Goal: Task Accomplishment & Management: Complete application form

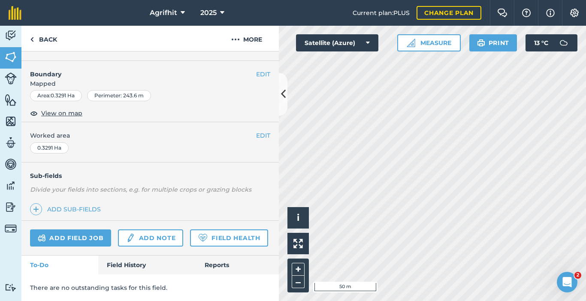
scroll to position [127, 0]
click at [86, 229] on link "Add field job" at bounding box center [70, 237] width 81 height 17
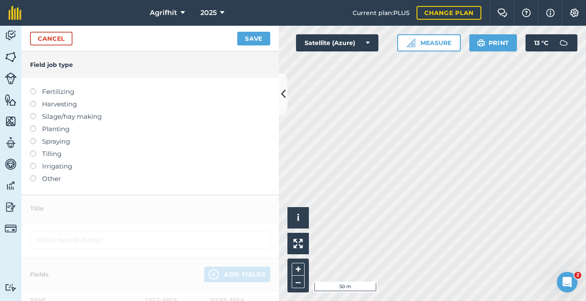
click at [62, 141] on label "Spraying" at bounding box center [150, 141] width 240 height 10
type input "Spraying"
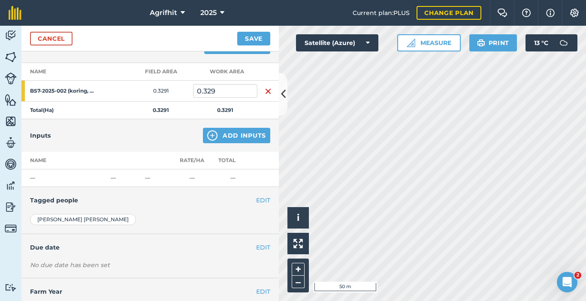
scroll to position [135, 0]
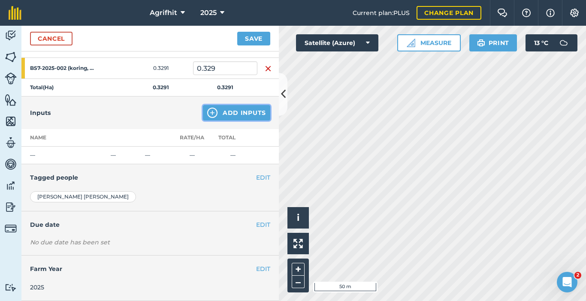
click at [233, 110] on button "Add Inputs" at bounding box center [236, 112] width 67 height 15
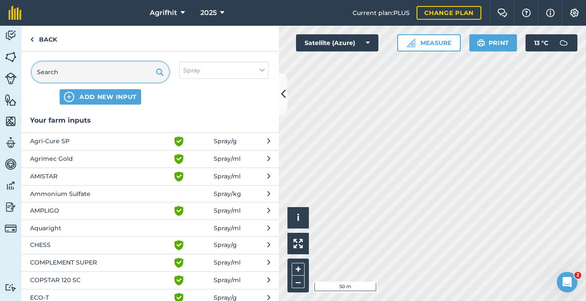
click at [105, 69] on input "text" at bounding box center [100, 72] width 137 height 21
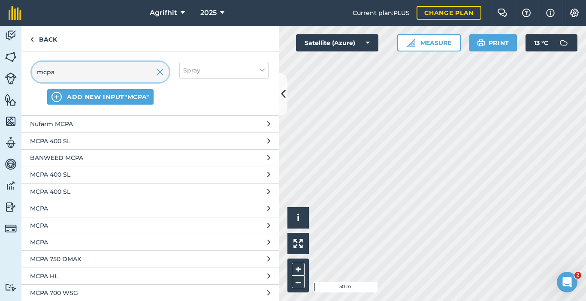
scroll to position [45, 0]
type input "mcpa"
click at [264, 209] on button "MCPA" at bounding box center [149, 207] width 257 height 17
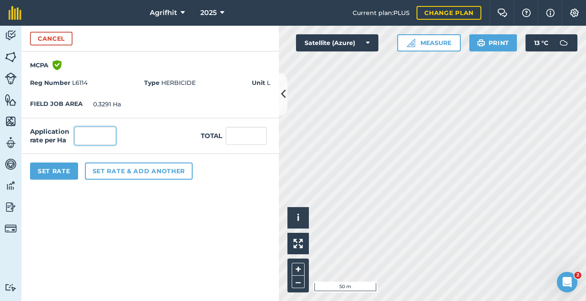
click at [96, 138] on input "text" at bounding box center [95, 136] width 41 height 18
type input "2,000"
type input "658.2"
click at [61, 175] on button "Set Rate" at bounding box center [54, 171] width 48 height 17
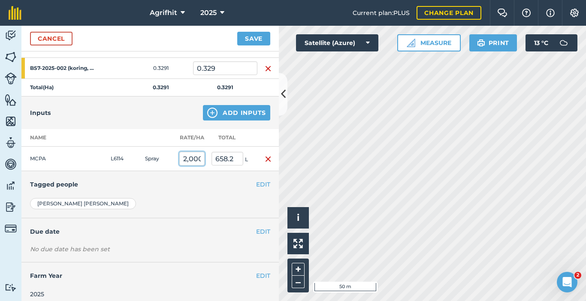
click at [197, 158] on input "2,000" at bounding box center [191, 159] width 25 height 14
type input "2"
type input "0.658"
click at [265, 159] on img "button" at bounding box center [268, 159] width 7 height 10
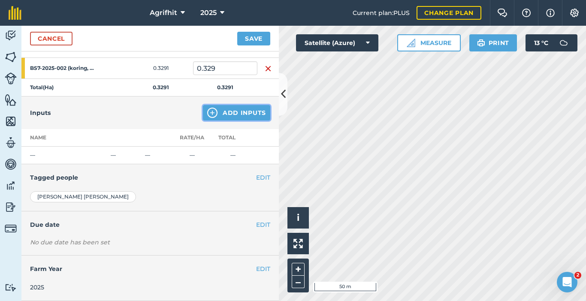
click at [233, 111] on button "Add Inputs" at bounding box center [236, 112] width 67 height 15
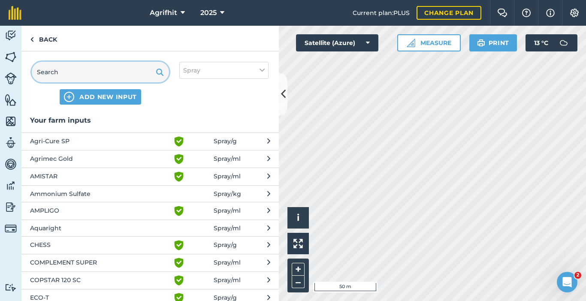
click at [120, 76] on input "text" at bounding box center [100, 72] width 137 height 21
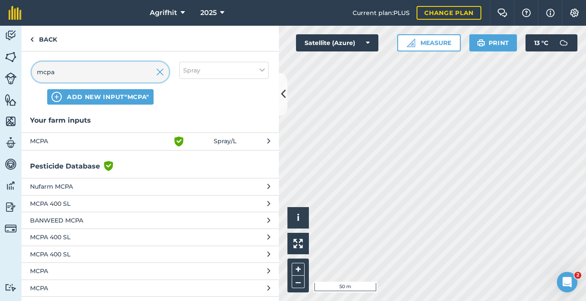
type input "mcpa"
click at [78, 140] on span "MCPA" at bounding box center [100, 141] width 140 height 10
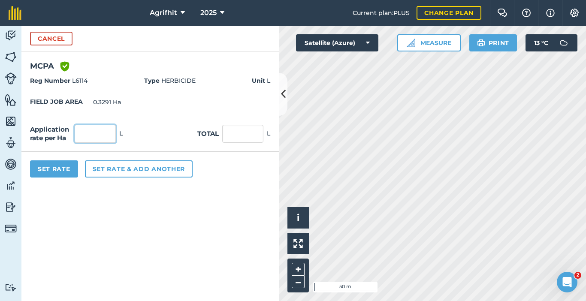
click at [103, 139] on input "text" at bounding box center [95, 134] width 41 height 18
type input "2"
type input "0.658"
click at [65, 169] on button "Set Rate" at bounding box center [54, 168] width 48 height 17
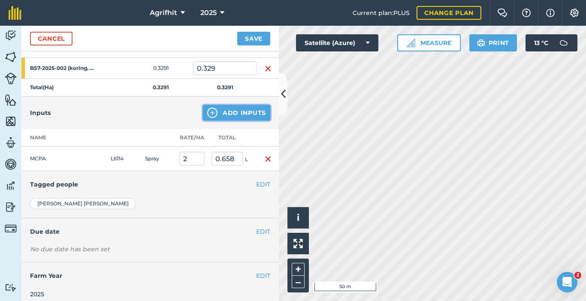
click at [250, 114] on button "Add Inputs" at bounding box center [236, 112] width 67 height 15
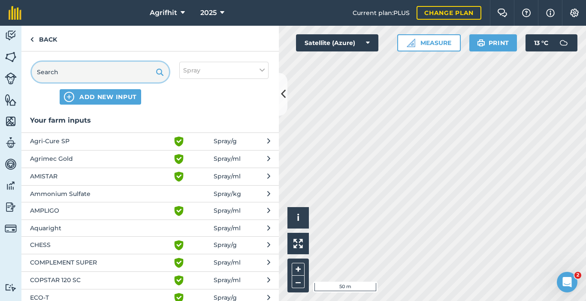
click at [116, 75] on input "text" at bounding box center [100, 72] width 137 height 21
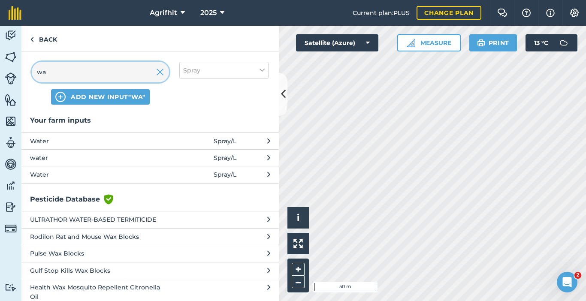
type input "wa"
click at [105, 135] on button "Water Spray / L" at bounding box center [149, 141] width 257 height 17
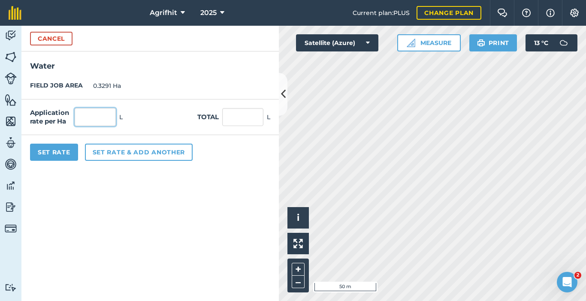
click at [93, 119] on input "text" at bounding box center [95, 117] width 41 height 18
type input "200"
type input "65.82"
click at [67, 156] on button "Set Rate" at bounding box center [54, 152] width 48 height 17
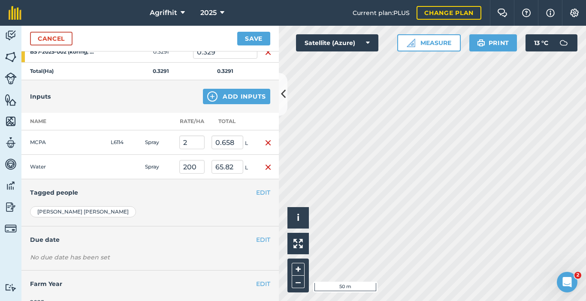
scroll to position [166, 0]
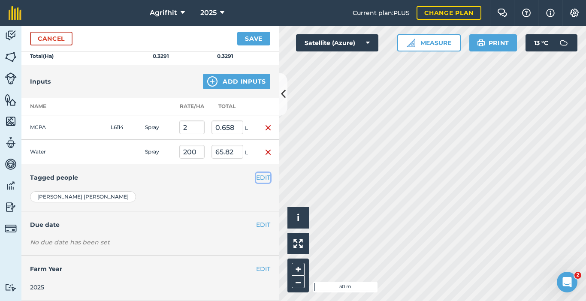
click at [260, 177] on button "EDIT" at bounding box center [263, 177] width 14 height 9
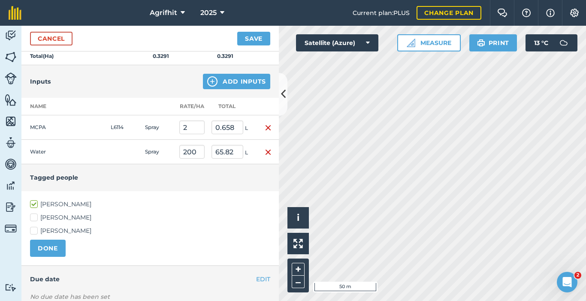
click at [34, 218] on label "[PERSON_NAME]" at bounding box center [150, 217] width 240 height 9
click at [34, 218] on input "[PERSON_NAME]" at bounding box center [33, 216] width 6 height 6
checkbox input "true"
click at [36, 228] on label "[PERSON_NAME]" at bounding box center [150, 230] width 240 height 9
click at [36, 228] on input "[PERSON_NAME]" at bounding box center [33, 229] width 6 height 6
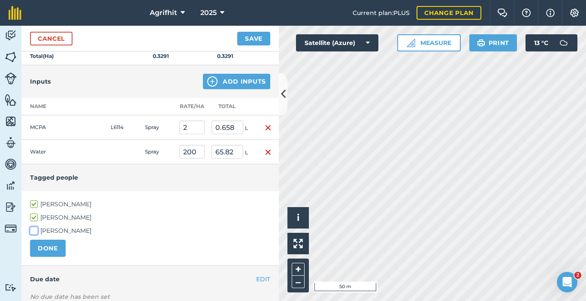
checkbox input "true"
click at [45, 244] on button "DONE" at bounding box center [48, 248] width 36 height 17
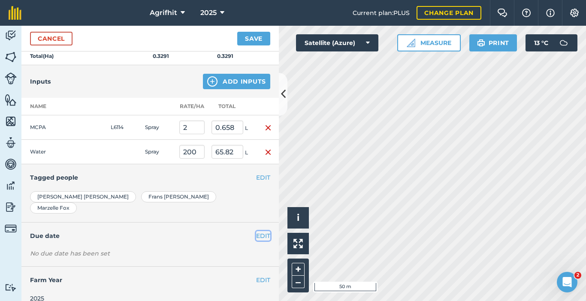
click at [256, 231] on button "EDIT" at bounding box center [263, 235] width 14 height 9
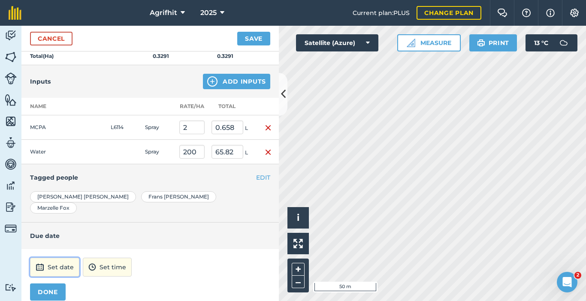
click at [64, 258] on button "Set date" at bounding box center [54, 267] width 49 height 19
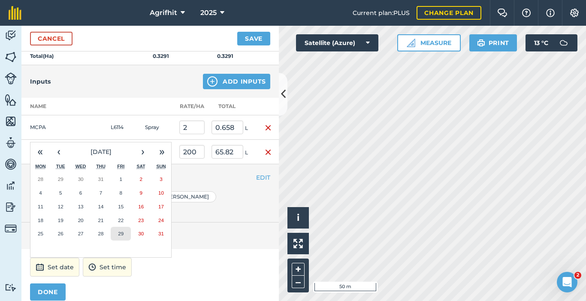
click at [119, 231] on abbr "29" at bounding box center [121, 234] width 6 height 6
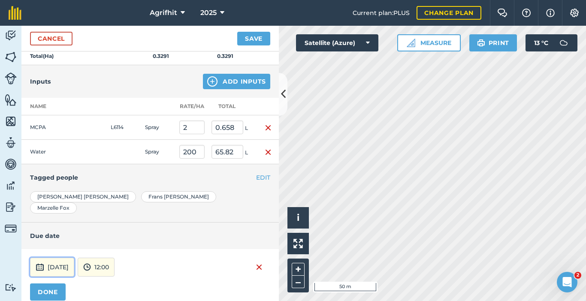
click at [52, 259] on button "[DATE]" at bounding box center [52, 267] width 44 height 19
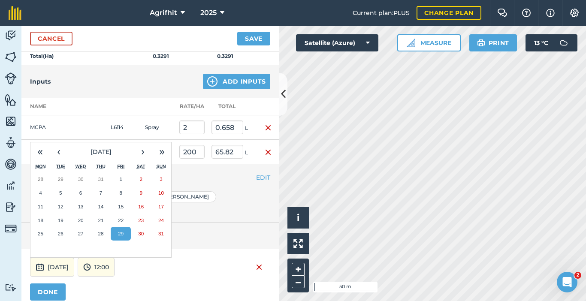
click at [98, 231] on abbr "28" at bounding box center [101, 234] width 6 height 6
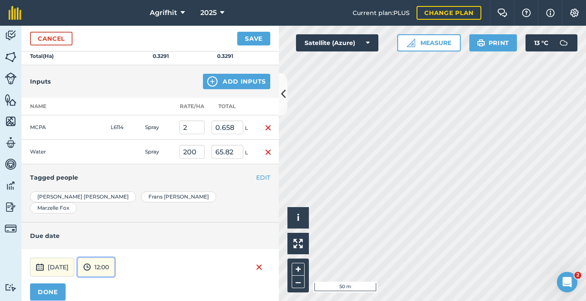
click at [115, 258] on button "12:00" at bounding box center [96, 267] width 37 height 19
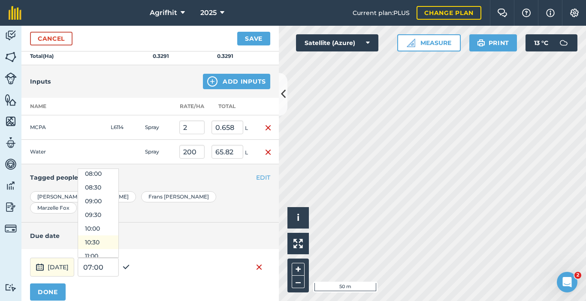
scroll to position [214, 0]
click at [114, 174] on button "08:00" at bounding box center [98, 181] width 40 height 14
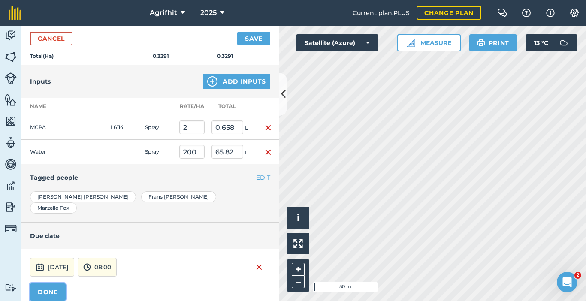
click at [57, 283] on button "DONE" at bounding box center [48, 291] width 36 height 17
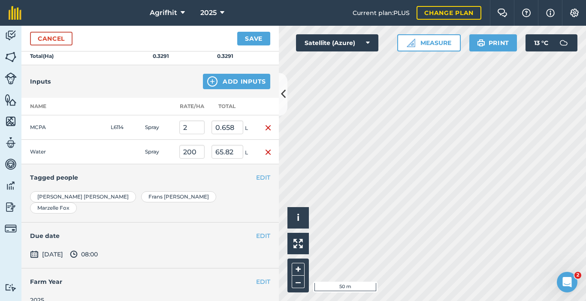
scroll to position [168, 0]
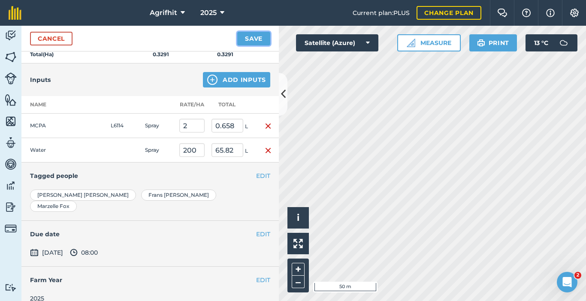
click at [255, 33] on button "Save" at bounding box center [253, 39] width 33 height 14
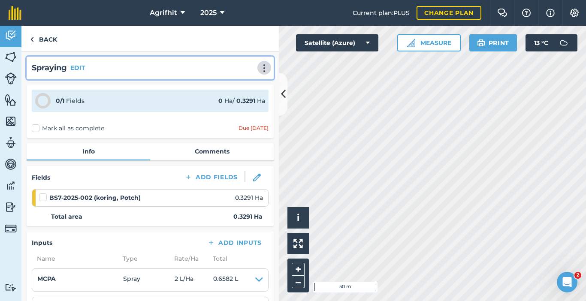
click at [259, 68] on img at bounding box center [264, 68] width 10 height 9
click at [244, 88] on link "Print" at bounding box center [246, 86] width 55 height 17
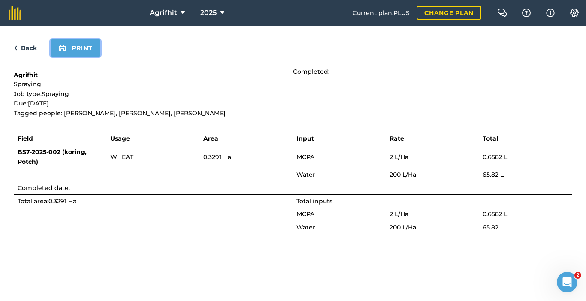
click at [82, 52] on button "Print" at bounding box center [76, 47] width 50 height 17
click at [85, 43] on button "Print" at bounding box center [76, 47] width 50 height 17
click at [27, 48] on link "Back" at bounding box center [25, 48] width 23 height 10
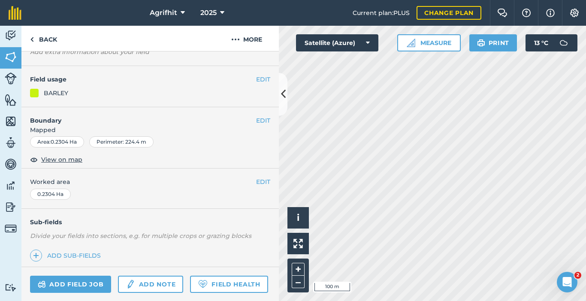
scroll to position [127, 0]
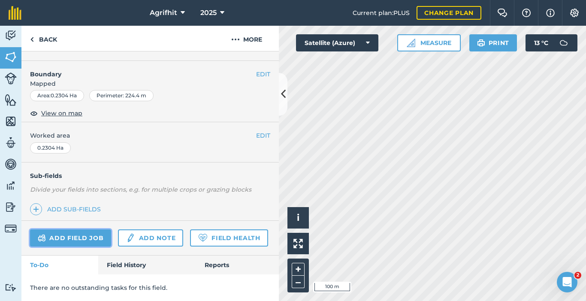
click at [87, 229] on link "Add field job" at bounding box center [70, 237] width 81 height 17
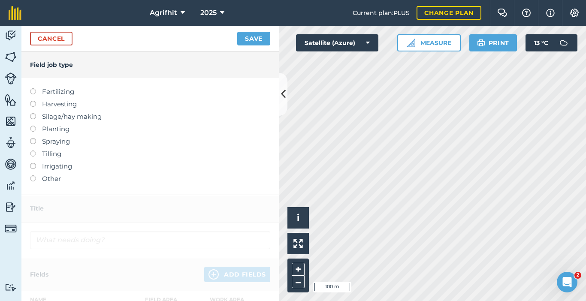
click at [34, 138] on label at bounding box center [36, 138] width 12 height 0
type input "Spraying"
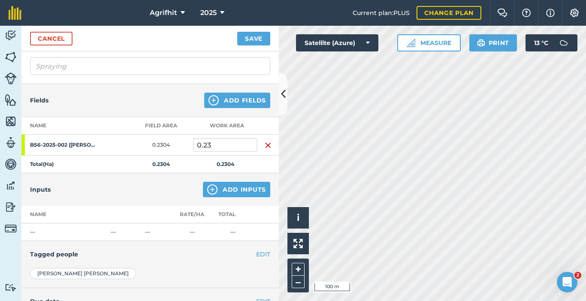
scroll to position [43, 0]
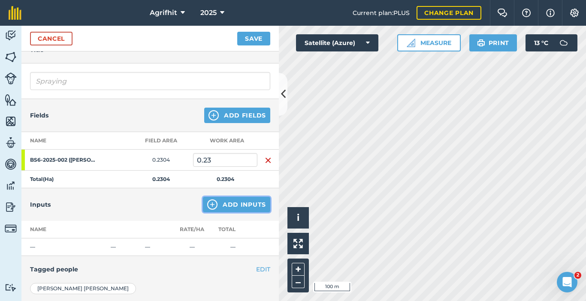
click at [233, 206] on button "Add Inputs" at bounding box center [236, 204] width 67 height 15
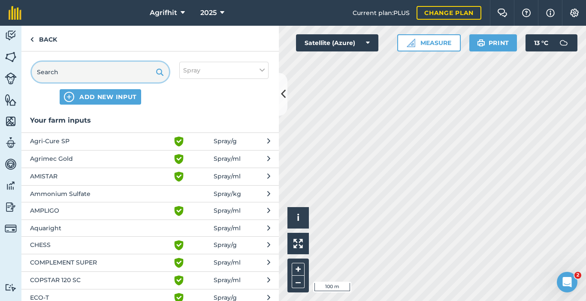
click at [105, 67] on input "text" at bounding box center [100, 72] width 137 height 21
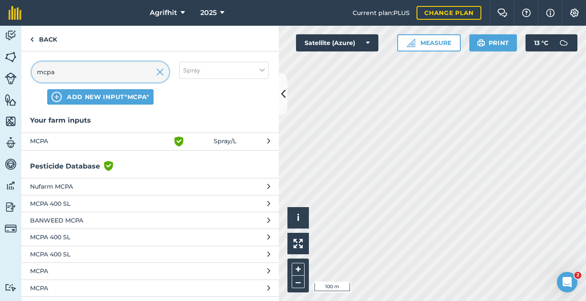
type input "mcpa"
click at [91, 141] on span "MCPA" at bounding box center [100, 141] width 140 height 10
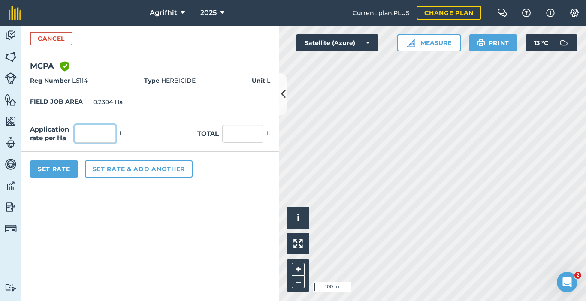
click at [98, 136] on input "text" at bounding box center [95, 134] width 41 height 18
type input "2"
type input "0.461"
click at [58, 170] on button "Set Rate" at bounding box center [54, 168] width 48 height 17
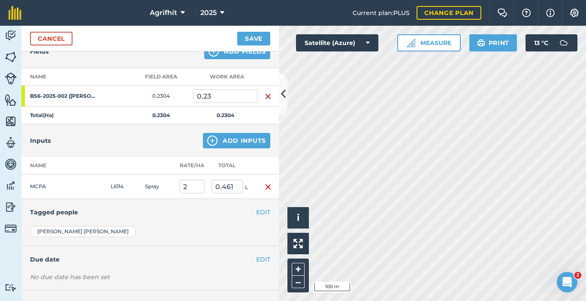
scroll to position [129, 0]
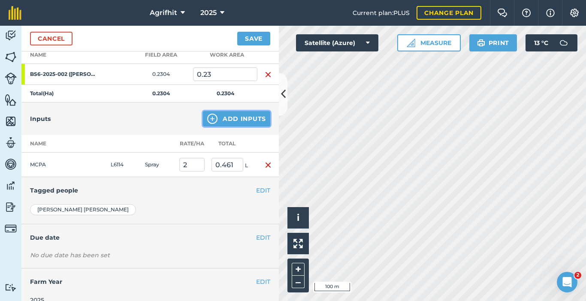
click at [226, 124] on button "Add Inputs" at bounding box center [236, 118] width 67 height 15
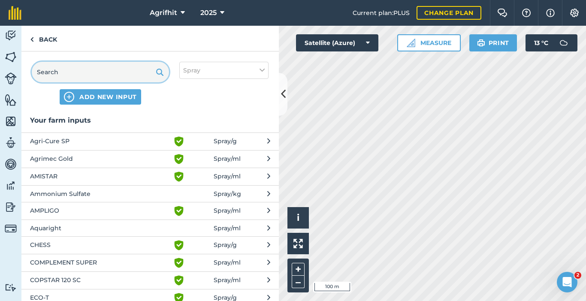
click at [93, 68] on input "text" at bounding box center [100, 72] width 137 height 21
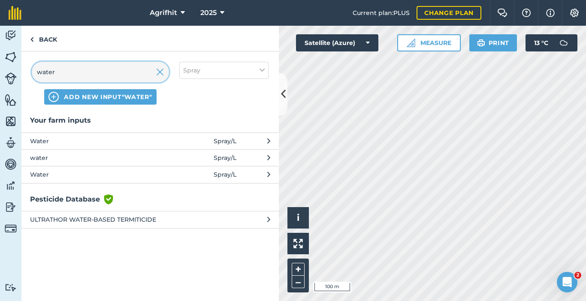
type input "water"
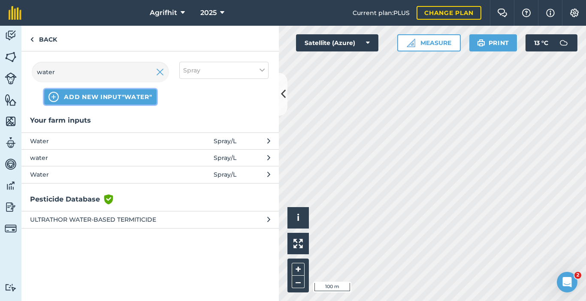
click at [127, 97] on span "ADD NEW INPUT "water"" at bounding box center [108, 97] width 88 height 9
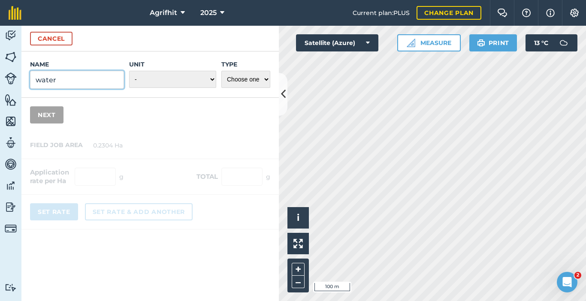
click at [109, 81] on input "water" at bounding box center [77, 80] width 94 height 18
click at [56, 37] on button "Cancel" at bounding box center [51, 39] width 42 height 14
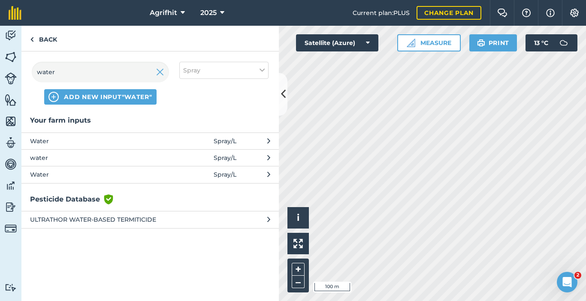
click at [69, 143] on span "Water" at bounding box center [100, 140] width 140 height 9
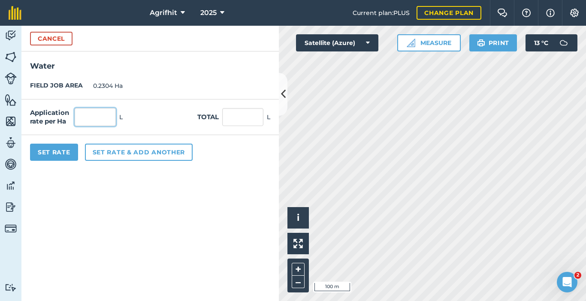
click at [99, 119] on input "text" at bounding box center [95, 117] width 41 height 18
type input "200"
type input "46.08"
click at [52, 150] on button "Set Rate" at bounding box center [54, 152] width 48 height 17
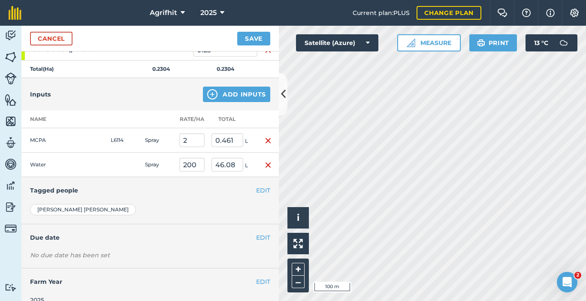
scroll to position [166, 0]
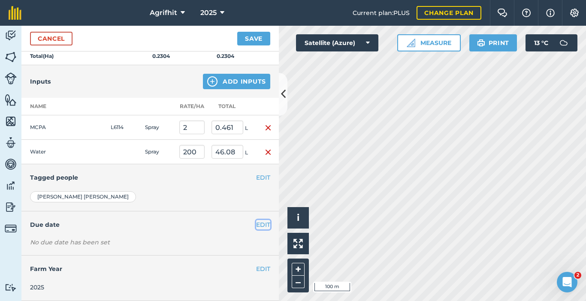
click at [257, 225] on button "EDIT" at bounding box center [263, 224] width 14 height 9
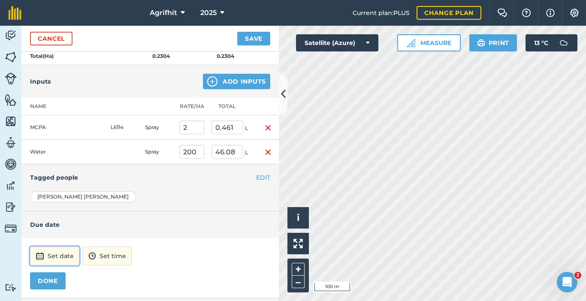
click at [62, 258] on button "Set date" at bounding box center [54, 256] width 49 height 19
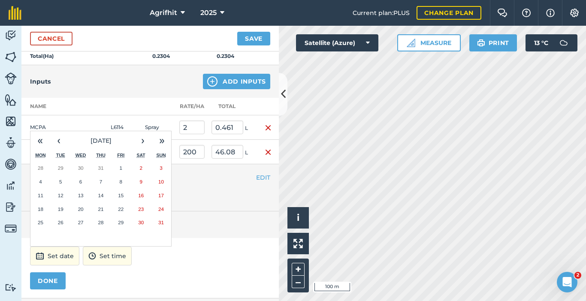
click at [102, 224] on abbr "28" at bounding box center [101, 223] width 6 height 6
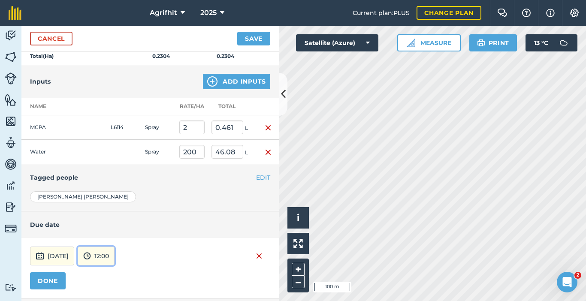
click at [115, 263] on button "12:00" at bounding box center [96, 256] width 37 height 19
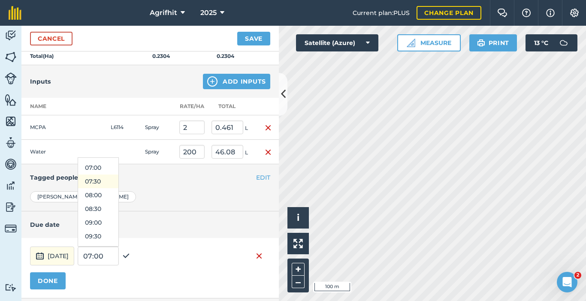
scroll to position [202, 0]
click at [118, 182] on button "08:00" at bounding box center [98, 182] width 40 height 14
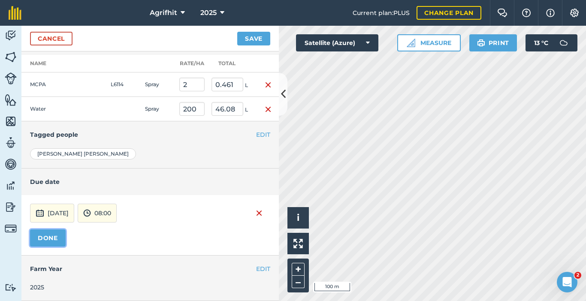
click at [57, 238] on button "DONE" at bounding box center [48, 237] width 36 height 17
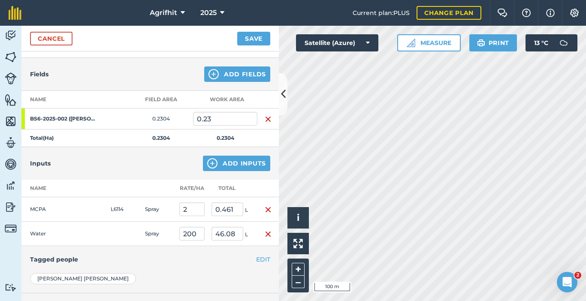
scroll to position [82, 0]
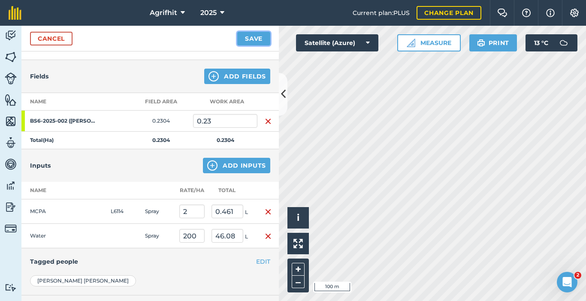
click at [251, 41] on button "Save" at bounding box center [253, 39] width 33 height 14
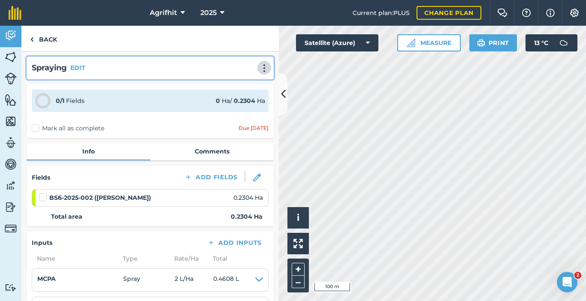
click at [259, 69] on img at bounding box center [264, 68] width 10 height 9
click at [245, 85] on link "Print" at bounding box center [246, 86] width 55 height 17
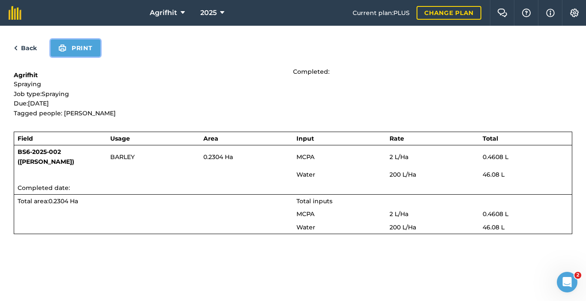
click at [80, 48] on button "Print" at bounding box center [76, 47] width 50 height 17
click at [24, 50] on link "Back" at bounding box center [25, 48] width 23 height 10
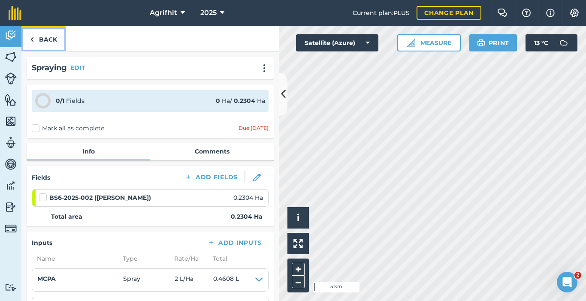
click at [44, 37] on link "Back" at bounding box center [43, 38] width 44 height 25
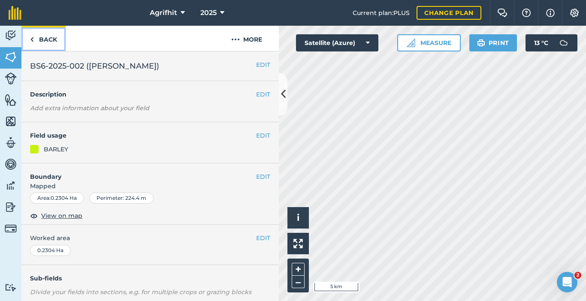
click at [45, 37] on link "Back" at bounding box center [43, 38] width 44 height 25
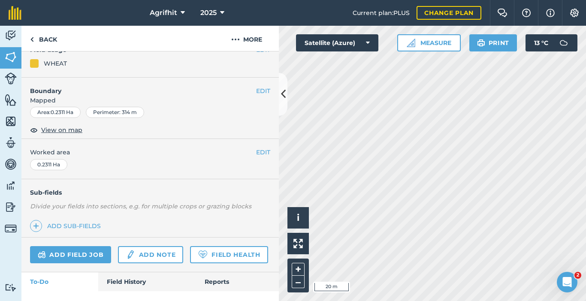
scroll to position [127, 0]
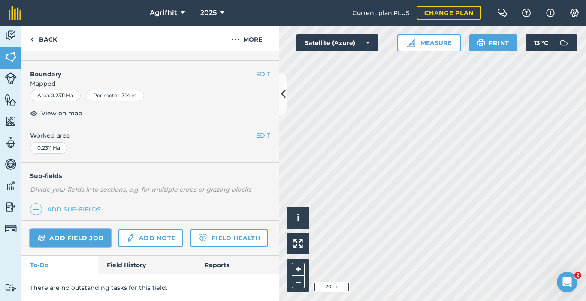
click at [84, 229] on link "Add field job" at bounding box center [70, 237] width 81 height 17
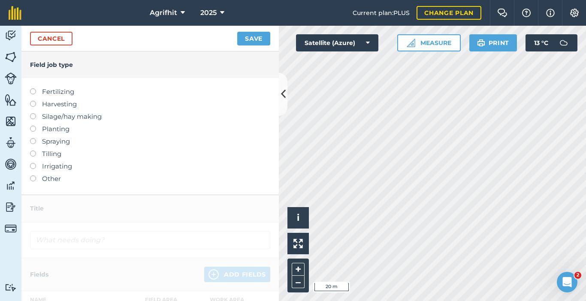
click at [34, 138] on label at bounding box center [36, 138] width 12 height 0
type input "Spraying"
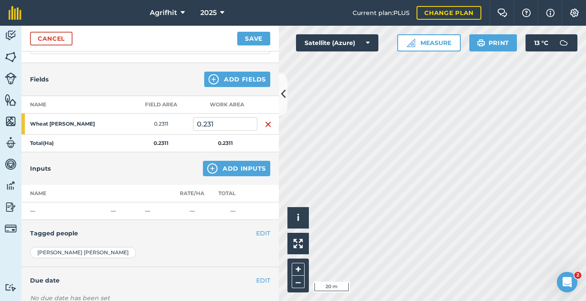
scroll to position [86, 0]
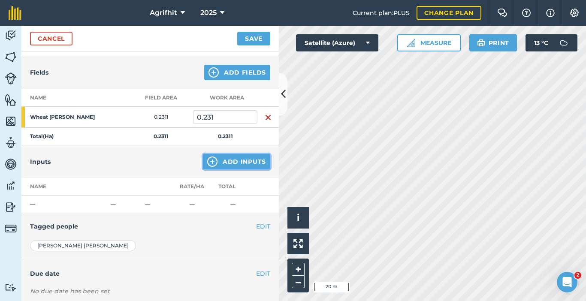
click at [234, 161] on button "Add Inputs" at bounding box center [236, 161] width 67 height 15
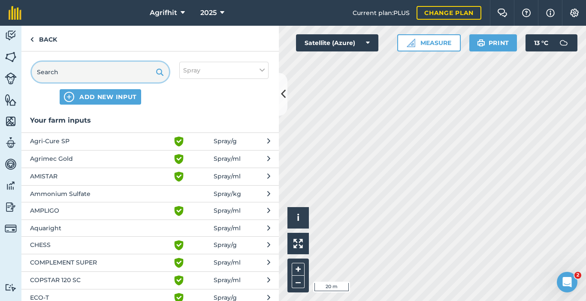
click at [140, 79] on input "text" at bounding box center [100, 72] width 137 height 21
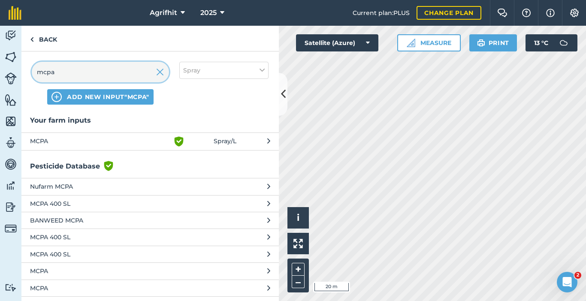
type input "mcpa"
click at [51, 142] on span "MCPA" at bounding box center [100, 141] width 140 height 10
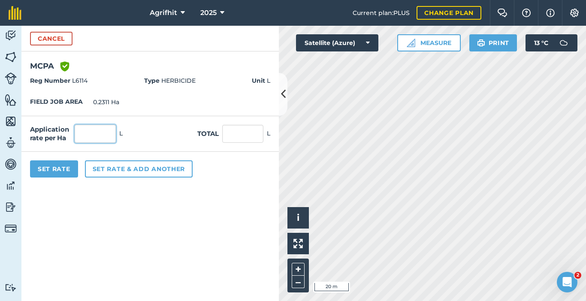
click at [96, 131] on input "text" at bounding box center [95, 134] width 41 height 18
type input "2"
type input "0.462"
click at [54, 174] on button "Set Rate" at bounding box center [54, 168] width 48 height 17
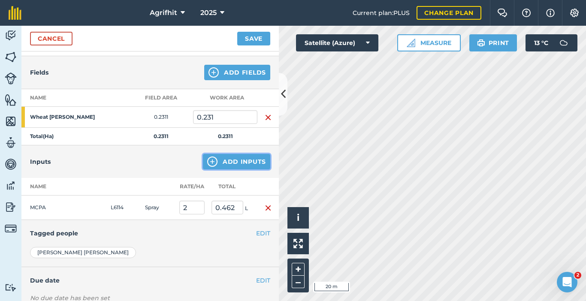
click at [237, 165] on button "Add Inputs" at bounding box center [236, 161] width 67 height 15
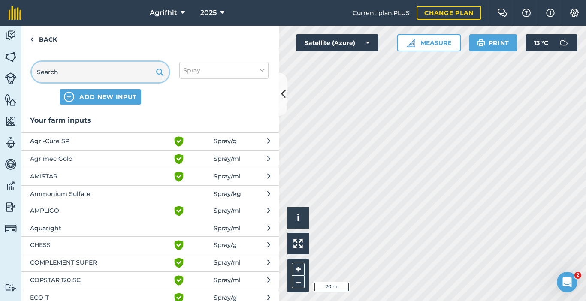
click at [110, 72] on input "text" at bounding box center [100, 72] width 137 height 21
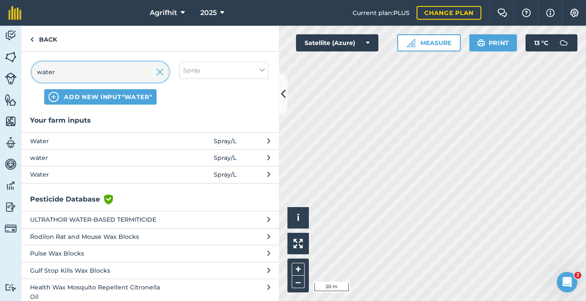
type input "water"
click at [81, 142] on span "Water" at bounding box center [100, 140] width 140 height 9
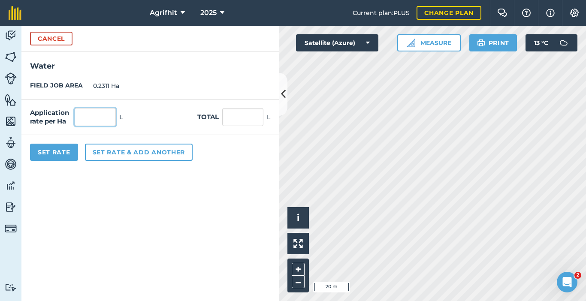
click at [101, 123] on input "text" at bounding box center [95, 117] width 41 height 18
type input "200"
type input "46.22"
click at [64, 157] on button "Set Rate" at bounding box center [54, 152] width 48 height 17
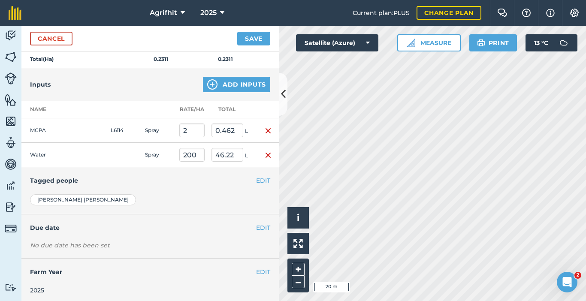
scroll to position [166, 0]
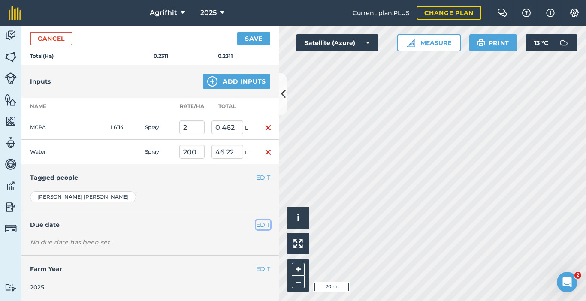
click at [257, 225] on button "EDIT" at bounding box center [263, 224] width 14 height 9
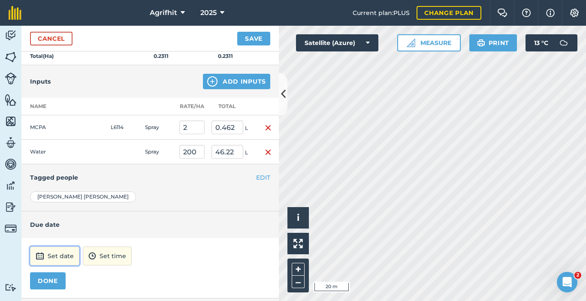
click at [67, 250] on button "Set date" at bounding box center [54, 256] width 49 height 19
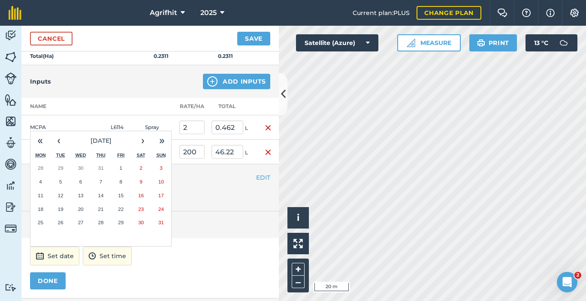
click at [104, 222] on button "28" at bounding box center [101, 223] width 20 height 14
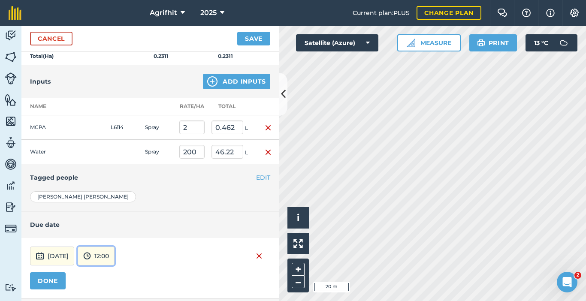
click at [115, 256] on button "12:00" at bounding box center [96, 256] width 37 height 19
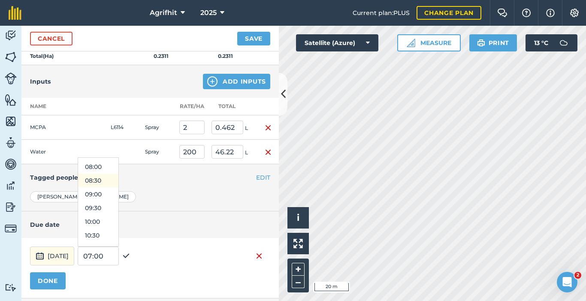
scroll to position [202, 0]
click at [118, 182] on button "08:00" at bounding box center [98, 182] width 40 height 14
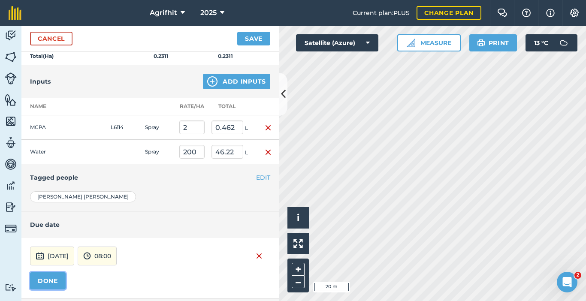
click at [52, 283] on button "DONE" at bounding box center [48, 280] width 36 height 17
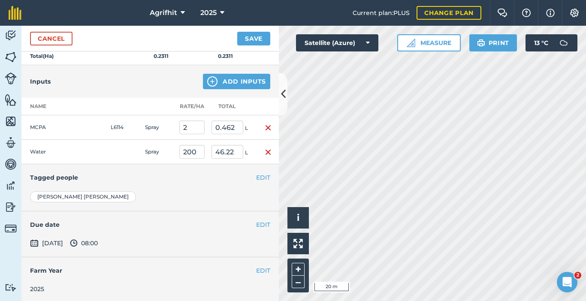
scroll to position [168, 0]
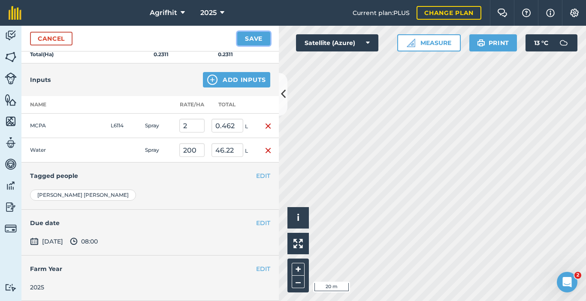
click at [256, 41] on button "Save" at bounding box center [253, 39] width 33 height 14
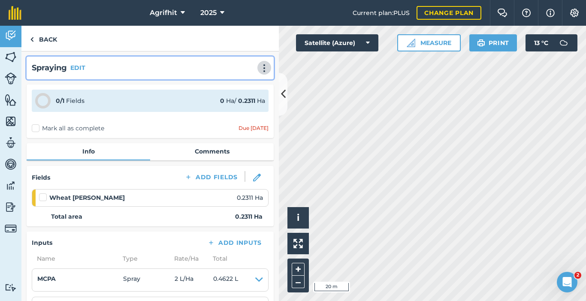
click at [263, 68] on button at bounding box center [264, 68] width 9 height 10
click at [239, 86] on link "Print" at bounding box center [246, 86] width 55 height 17
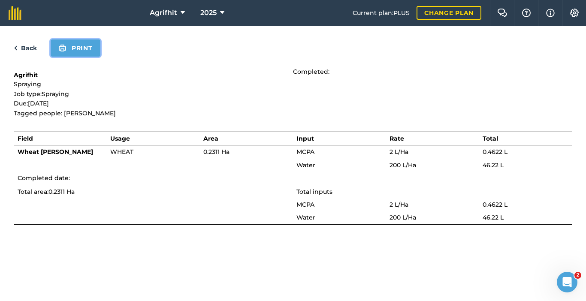
click at [85, 43] on button "Print" at bounding box center [76, 47] width 50 height 17
click at [24, 45] on link "Back" at bounding box center [25, 48] width 23 height 10
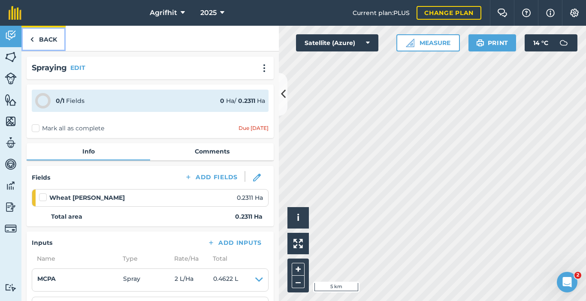
click at [36, 38] on link "Back" at bounding box center [43, 38] width 44 height 25
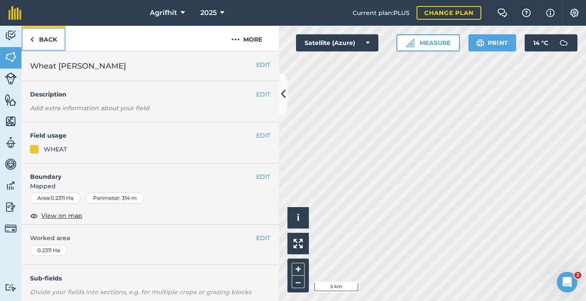
click at [38, 39] on link "Back" at bounding box center [43, 38] width 44 height 25
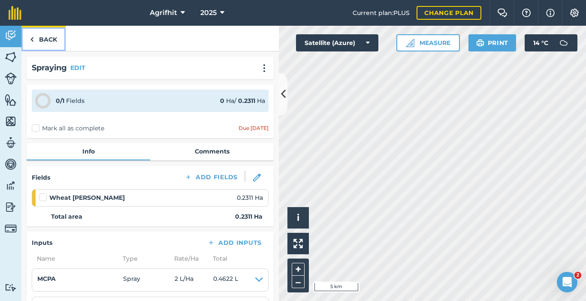
click at [39, 39] on link "Back" at bounding box center [43, 38] width 44 height 25
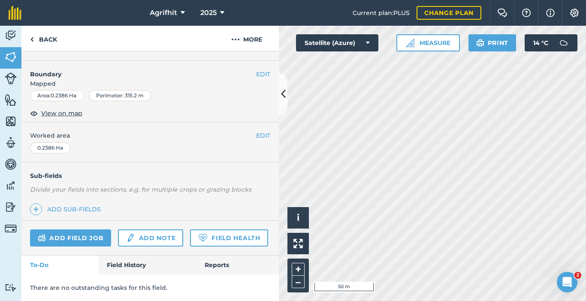
scroll to position [127, 0]
click at [63, 229] on link "Add field job" at bounding box center [70, 237] width 81 height 17
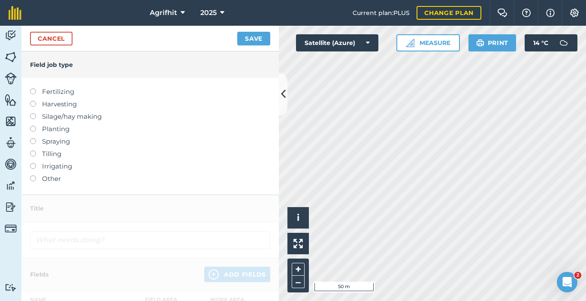
click at [34, 138] on label at bounding box center [36, 138] width 12 height 0
type input "Spraying"
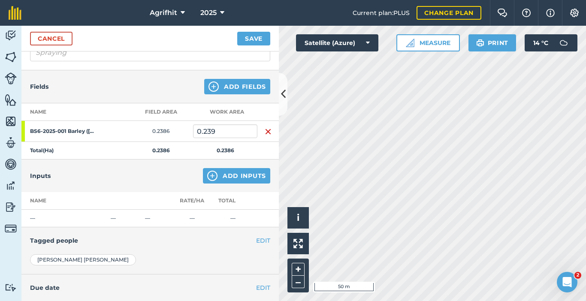
scroll to position [86, 0]
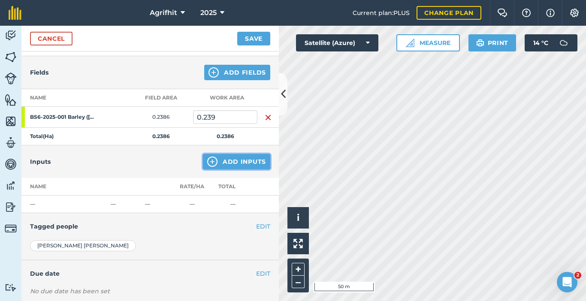
click at [235, 161] on button "Add Inputs" at bounding box center [236, 161] width 67 height 15
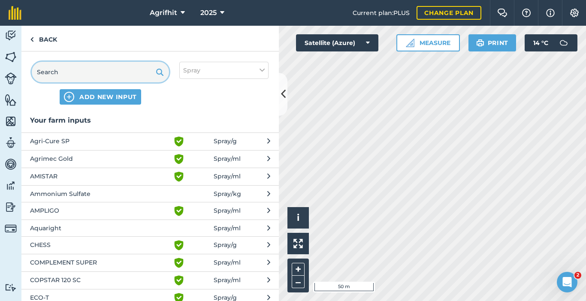
click at [96, 72] on input "text" at bounding box center [100, 72] width 137 height 21
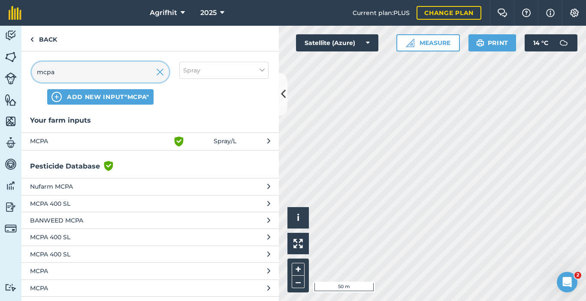
type input "mcpa"
click at [70, 145] on span "MCPA" at bounding box center [100, 141] width 140 height 10
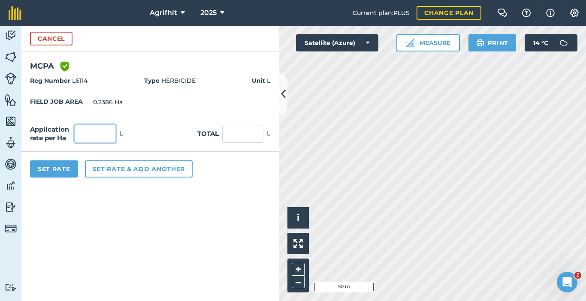
click at [103, 136] on input "text" at bounding box center [95, 134] width 41 height 18
type input "2"
type input "0.477"
click at [56, 172] on button "Set Rate" at bounding box center [54, 168] width 48 height 17
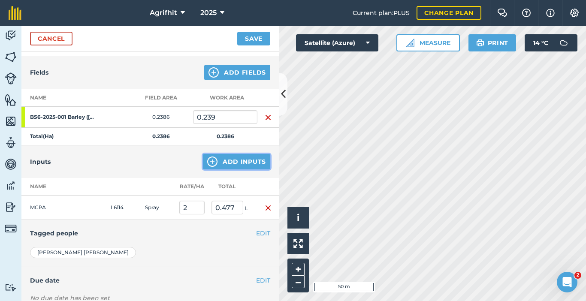
click at [235, 157] on button "Add Inputs" at bounding box center [236, 161] width 67 height 15
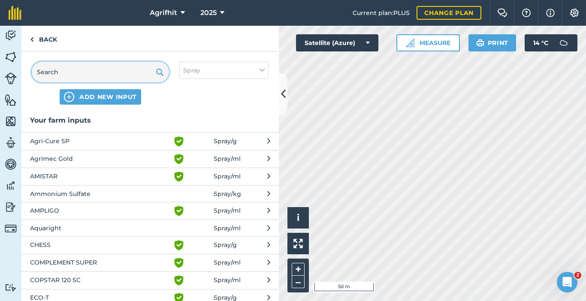
click at [125, 76] on input "text" at bounding box center [100, 72] width 137 height 21
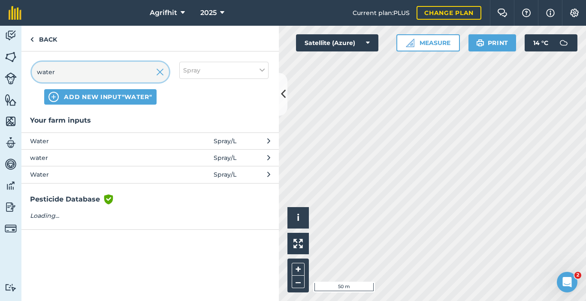
type input "water"
click at [70, 140] on span "Water" at bounding box center [100, 140] width 140 height 9
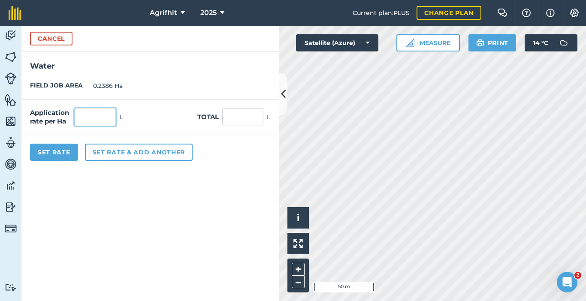
click at [94, 120] on input "text" at bounding box center [95, 117] width 41 height 18
type input "200"
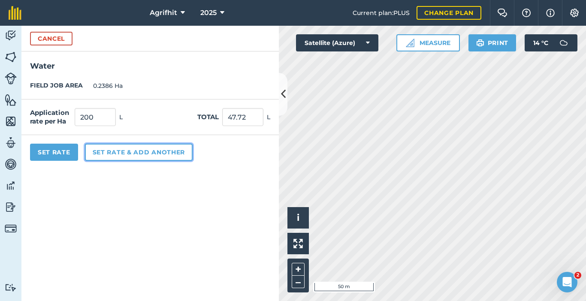
click at [125, 156] on button "Set rate & add another" at bounding box center [139, 152] width 108 height 17
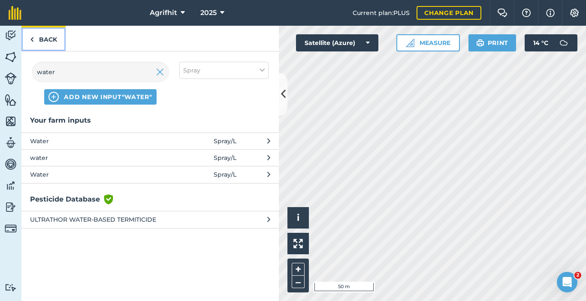
drag, startPoint x: 51, startPoint y: 39, endPoint x: 97, endPoint y: 109, distance: 83.1
click at [51, 39] on link "Back" at bounding box center [43, 38] width 44 height 25
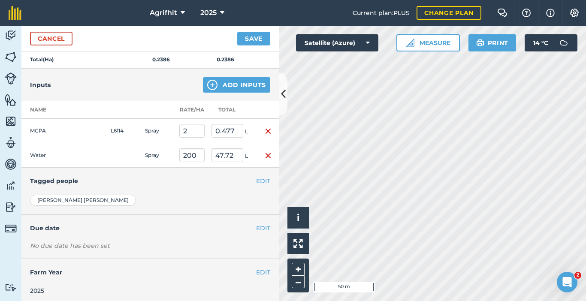
scroll to position [166, 0]
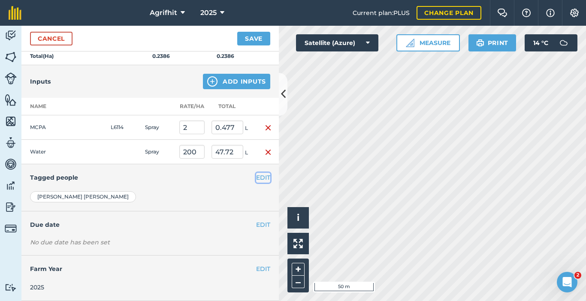
click at [260, 178] on button "EDIT" at bounding box center [263, 177] width 14 height 9
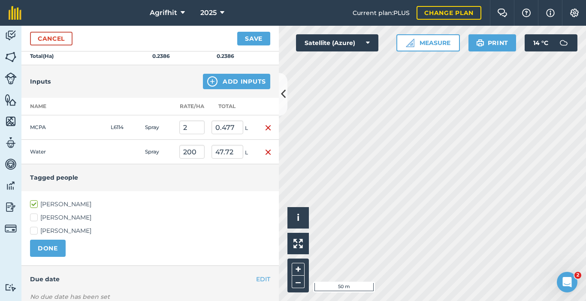
click at [33, 217] on label "[PERSON_NAME]" at bounding box center [150, 217] width 240 height 9
click at [33, 217] on input "[PERSON_NAME]" at bounding box center [33, 216] width 6 height 6
checkbox input "true"
click at [34, 232] on label "[PERSON_NAME]" at bounding box center [150, 230] width 240 height 9
click at [34, 232] on input "[PERSON_NAME]" at bounding box center [33, 229] width 6 height 6
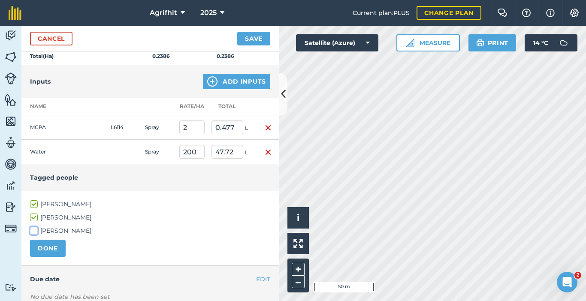
checkbox input "true"
drag, startPoint x: 48, startPoint y: 250, endPoint x: 58, endPoint y: 248, distance: 11.0
click at [48, 250] on button "DONE" at bounding box center [48, 248] width 36 height 17
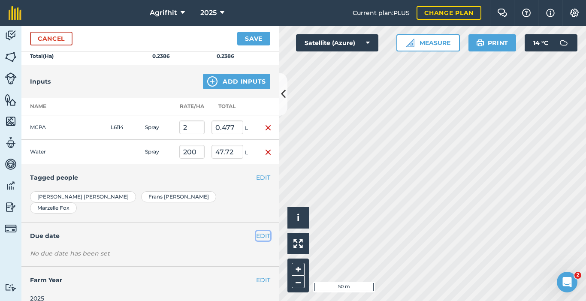
click at [261, 231] on button "EDIT" at bounding box center [263, 235] width 14 height 9
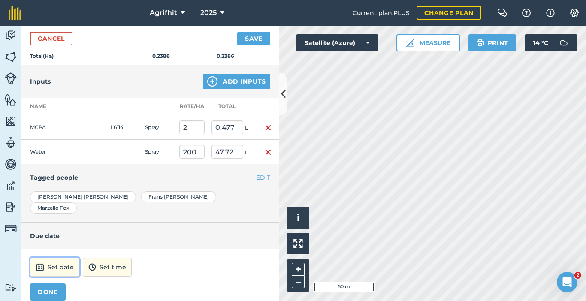
click at [62, 258] on button "Set date" at bounding box center [54, 267] width 49 height 19
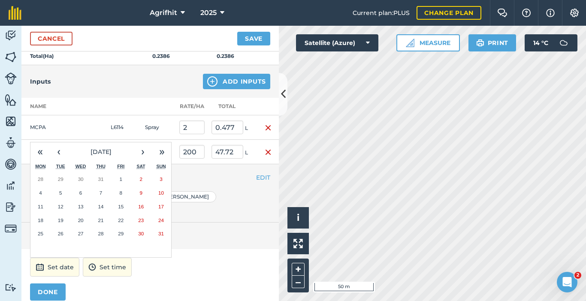
click at [99, 231] on abbr "28" at bounding box center [101, 234] width 6 height 6
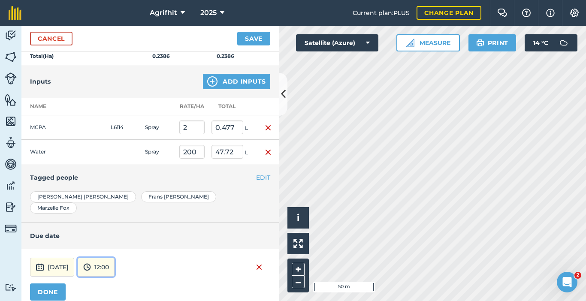
click at [115, 258] on button "12:00" at bounding box center [96, 267] width 37 height 19
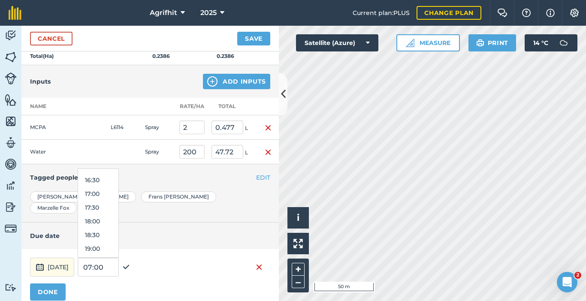
scroll to position [460, 0]
click at [118, 203] on button "18:00" at bounding box center [98, 210] width 40 height 14
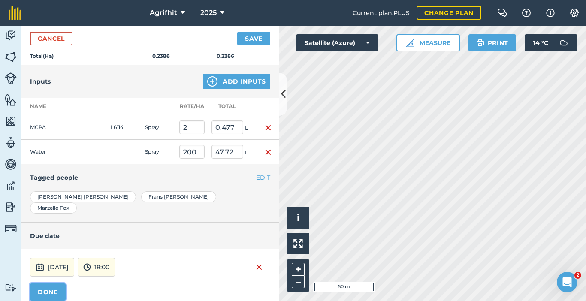
click at [58, 283] on button "DONE" at bounding box center [48, 291] width 36 height 17
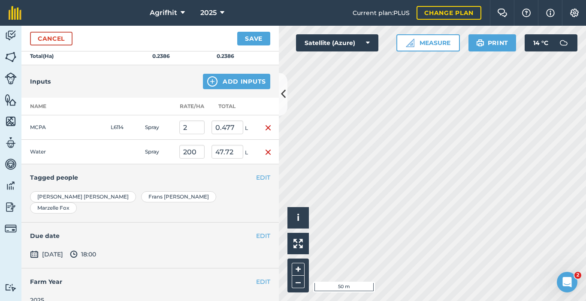
scroll to position [0, 0]
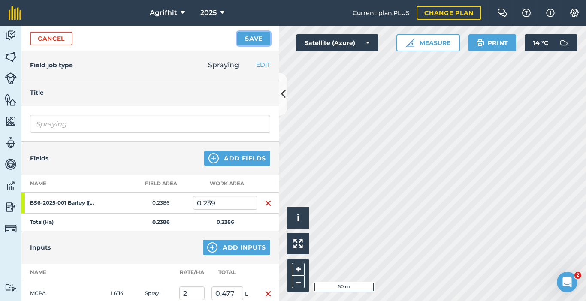
click at [253, 41] on button "Save" at bounding box center [253, 39] width 33 height 14
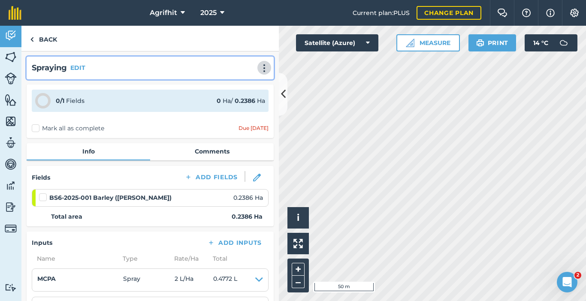
click at [259, 70] on img at bounding box center [264, 68] width 10 height 9
click at [240, 86] on link "Print" at bounding box center [246, 86] width 55 height 17
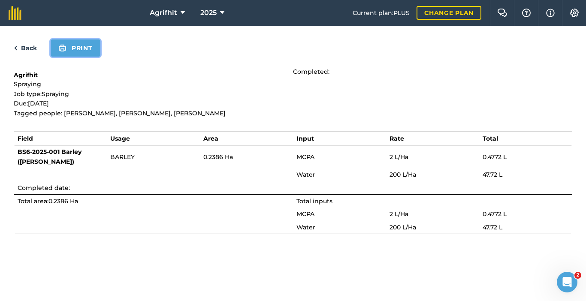
click at [75, 49] on button "Print" at bounding box center [76, 47] width 50 height 17
click at [27, 48] on link "Back" at bounding box center [25, 48] width 23 height 10
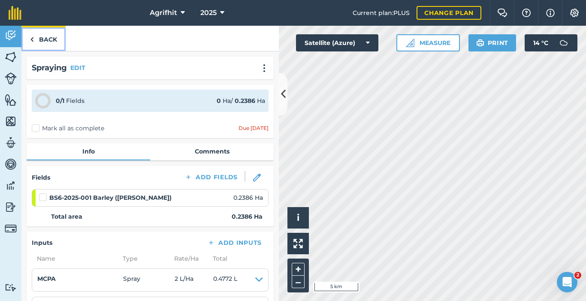
click at [43, 40] on link "Back" at bounding box center [43, 38] width 44 height 25
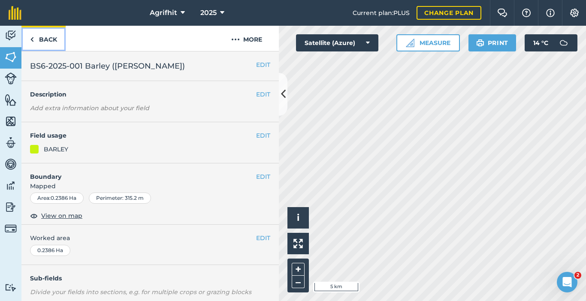
click at [43, 39] on link "Back" at bounding box center [43, 38] width 44 height 25
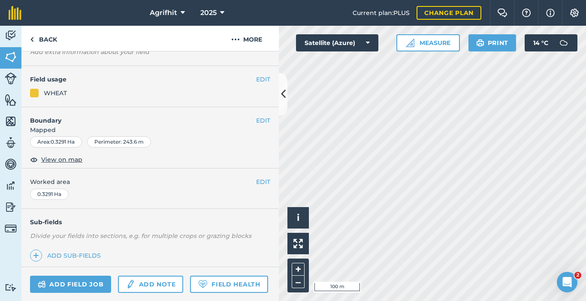
scroll to position [134, 0]
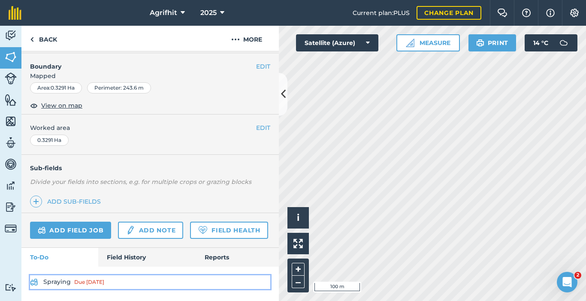
click at [63, 282] on link "Spraying Due [DATE]" at bounding box center [150, 282] width 240 height 14
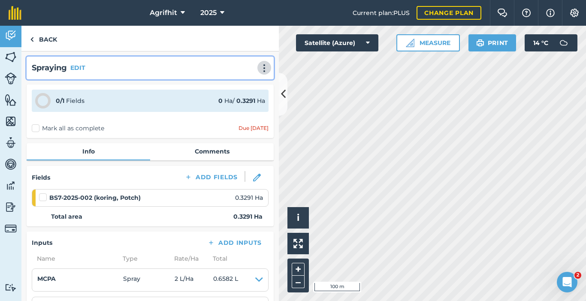
click at [261, 72] on button at bounding box center [264, 68] width 9 height 10
click at [241, 85] on link "Print" at bounding box center [246, 86] width 55 height 17
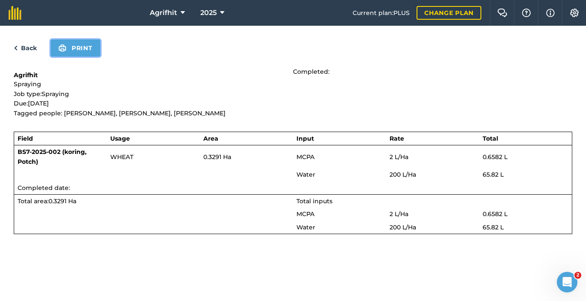
click at [85, 47] on button "Print" at bounding box center [76, 47] width 50 height 17
click at [89, 50] on button "Print" at bounding box center [76, 47] width 50 height 17
click at [28, 51] on link "Back" at bounding box center [25, 48] width 23 height 10
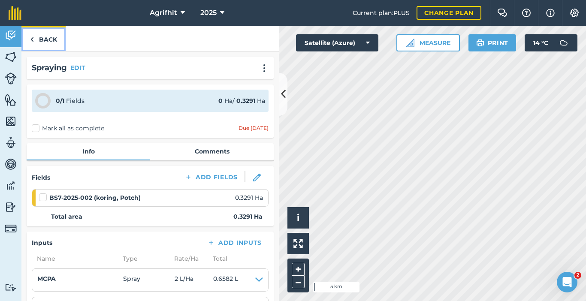
click at [35, 37] on link "Back" at bounding box center [43, 38] width 44 height 25
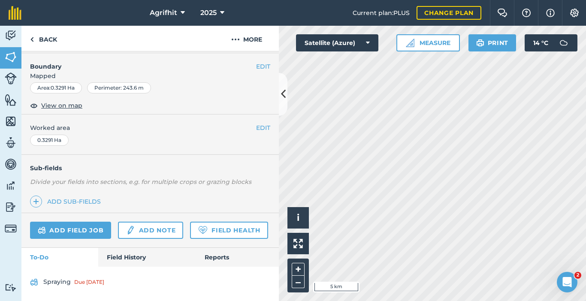
scroll to position [134, 0]
click at [41, 42] on link "Back" at bounding box center [43, 38] width 44 height 25
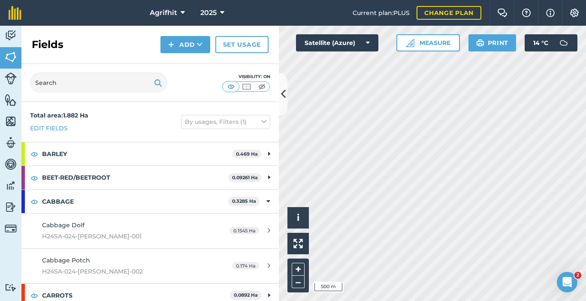
click at [273, 210] on div "Activity Fields Livestock Features Maps Team Vehicles Data Reporting Billing Tu…" at bounding box center [293, 163] width 586 height 275
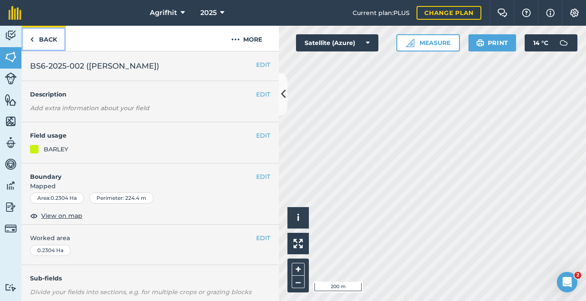
click at [46, 39] on link "Back" at bounding box center [43, 38] width 44 height 25
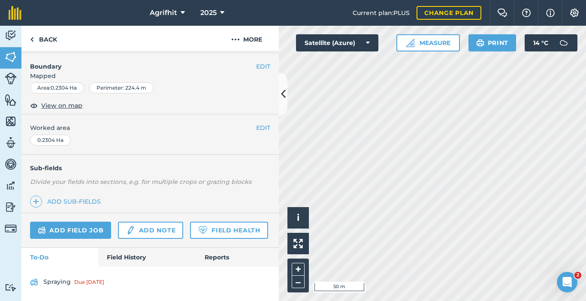
scroll to position [134, 0]
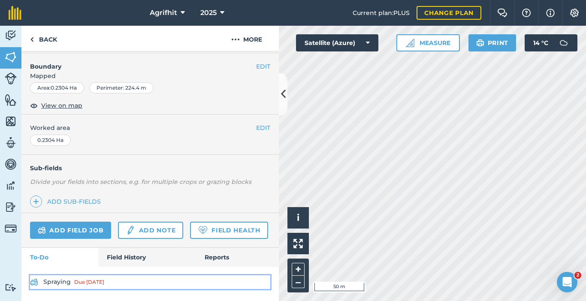
click at [59, 282] on link "Spraying Due [DATE]" at bounding box center [150, 282] width 240 height 14
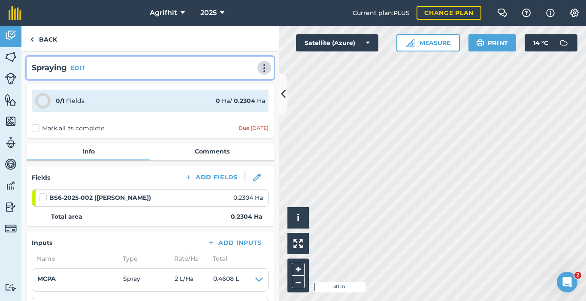
click at [261, 69] on img at bounding box center [264, 68] width 10 height 9
click at [236, 85] on link "Print" at bounding box center [246, 86] width 55 height 17
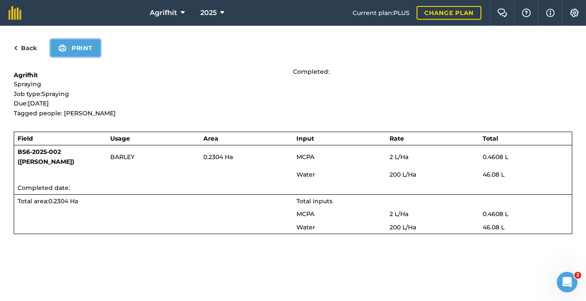
click at [83, 52] on button "Print" at bounding box center [76, 47] width 50 height 17
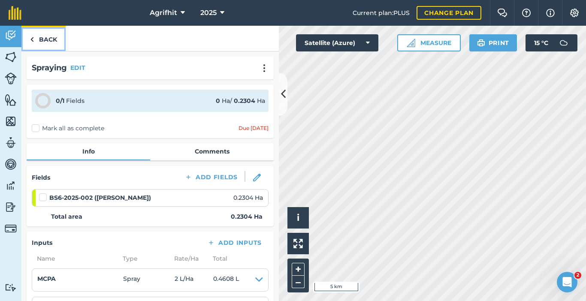
click at [46, 36] on link "Back" at bounding box center [43, 38] width 44 height 25
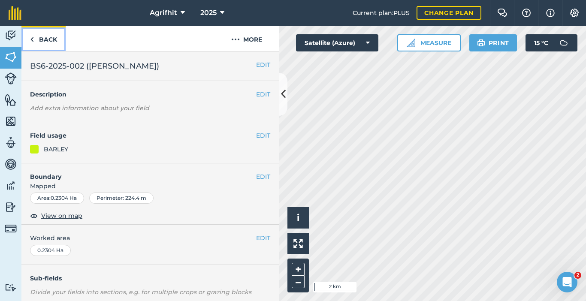
click at [51, 33] on link "Back" at bounding box center [43, 38] width 44 height 25
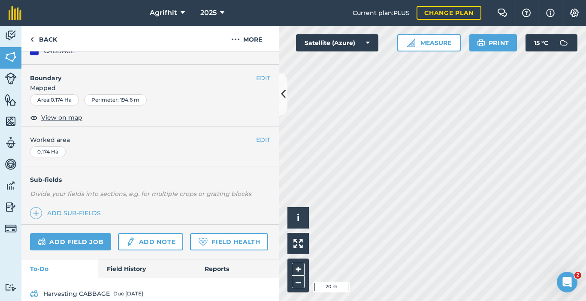
scroll to position [183, 0]
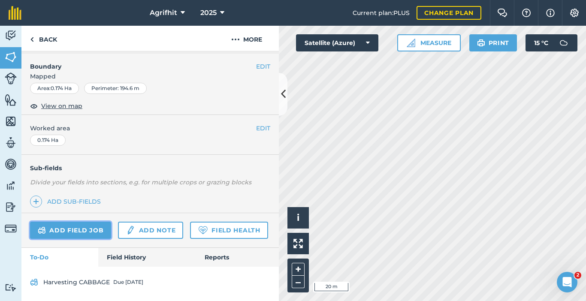
click at [69, 222] on link "Add field job" at bounding box center [70, 230] width 81 height 17
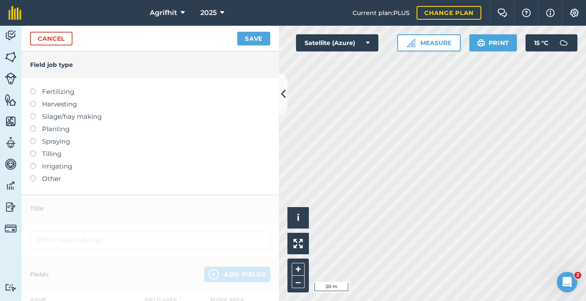
click at [33, 138] on label at bounding box center [36, 138] width 12 height 0
type input "Spraying"
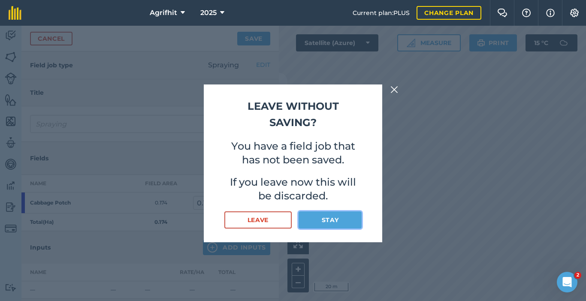
click at [321, 222] on button "Stay" at bounding box center [329, 219] width 63 height 17
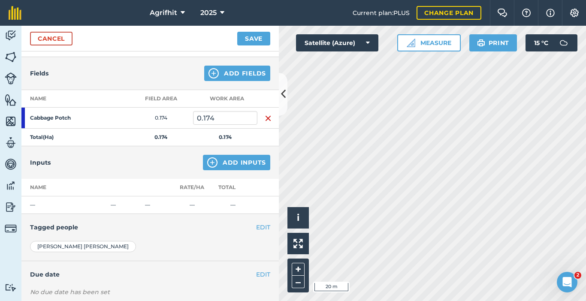
scroll to position [86, 0]
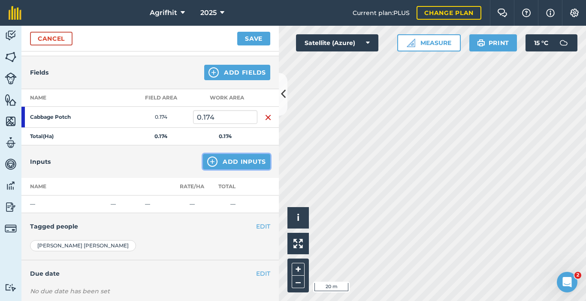
click at [222, 167] on button "Add Inputs" at bounding box center [236, 161] width 67 height 15
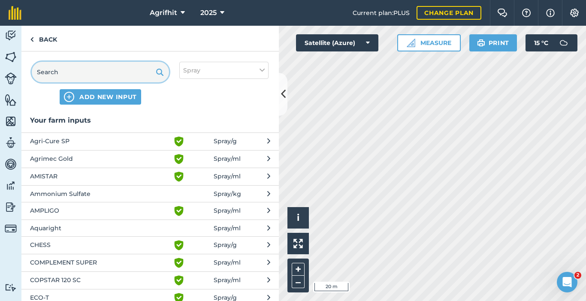
click at [91, 73] on input "text" at bounding box center [100, 72] width 137 height 21
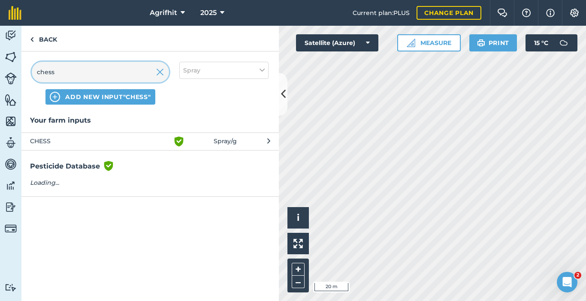
type input "chess"
click at [73, 144] on span "CHESS" at bounding box center [100, 141] width 140 height 10
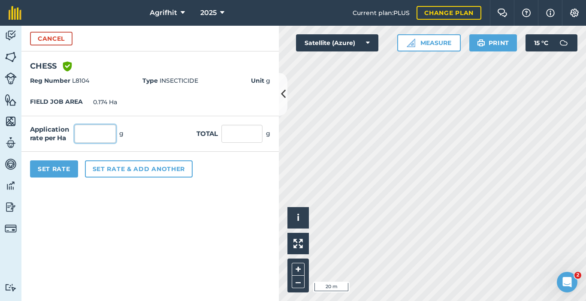
click at [102, 137] on input "text" at bounding box center [95, 134] width 41 height 18
type input "50"
type input "8.7"
click at [239, 132] on input "8.7" at bounding box center [241, 134] width 41 height 18
click at [69, 170] on button "Set Rate" at bounding box center [54, 168] width 48 height 17
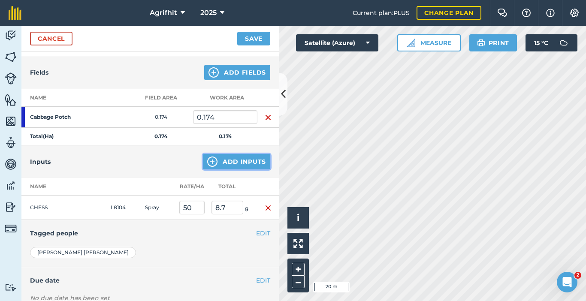
click at [236, 162] on button "Add Inputs" at bounding box center [236, 161] width 67 height 15
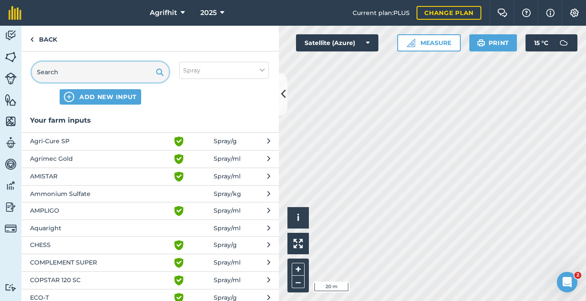
click at [116, 67] on input "text" at bounding box center [100, 72] width 137 height 21
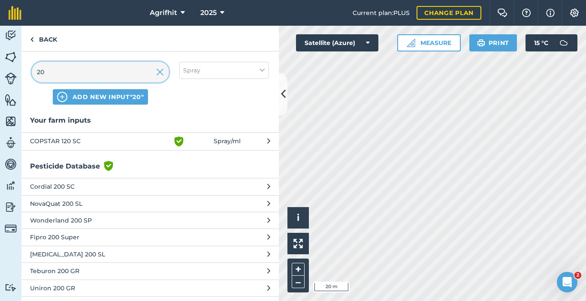
type input "2"
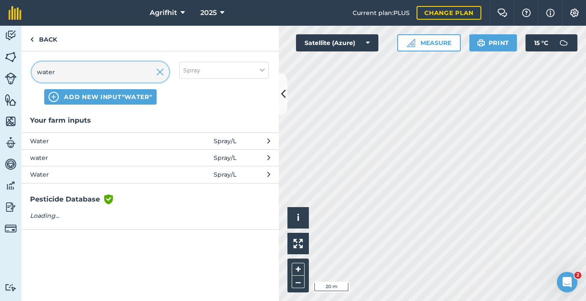
type input "water"
click at [75, 143] on span "Water" at bounding box center [100, 140] width 140 height 9
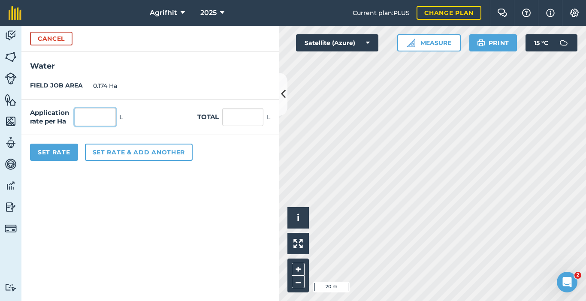
click at [99, 115] on input "text" at bounding box center [95, 117] width 41 height 18
type input "200"
type input "34.8"
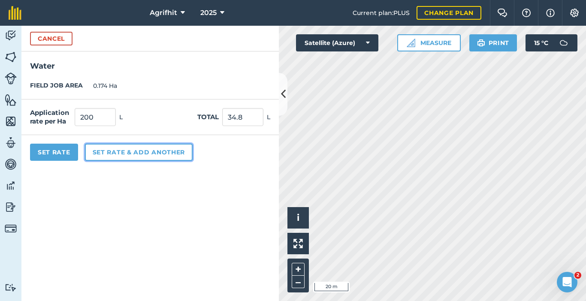
click at [130, 152] on button "Set rate & add another" at bounding box center [139, 152] width 108 height 17
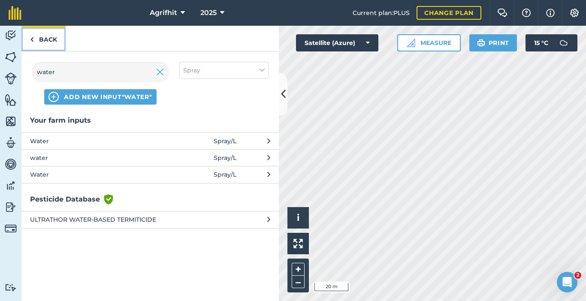
click at [42, 39] on link "Back" at bounding box center [43, 38] width 44 height 25
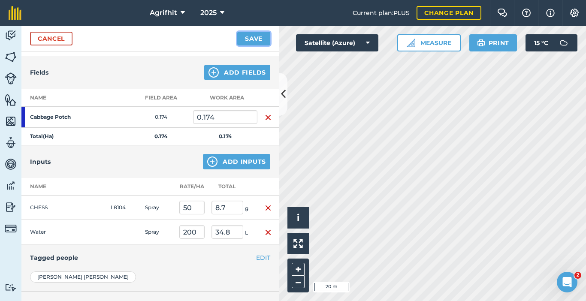
click at [250, 40] on button "Save" at bounding box center [253, 39] width 33 height 14
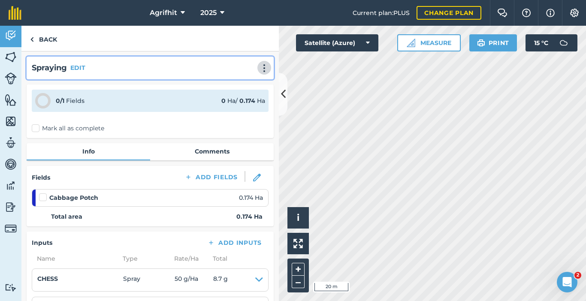
click at [260, 66] on img at bounding box center [264, 68] width 10 height 9
click at [232, 84] on link "Print" at bounding box center [246, 86] width 55 height 17
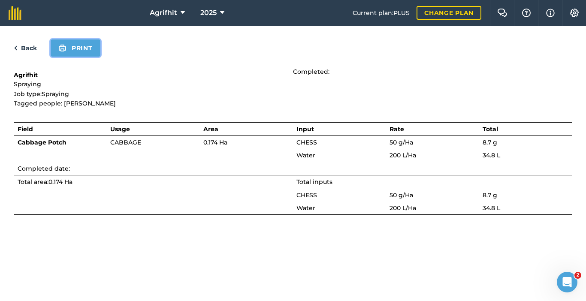
click at [66, 48] on img at bounding box center [62, 48] width 8 height 10
click at [15, 48] on img at bounding box center [16, 48] width 4 height 10
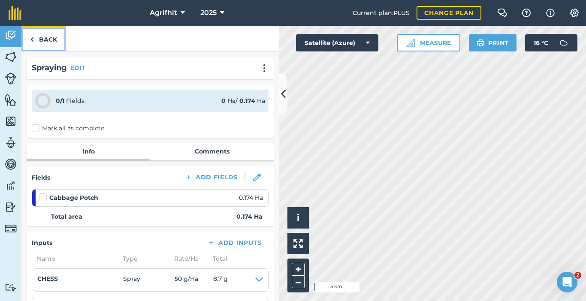
click at [48, 41] on link "Back" at bounding box center [43, 38] width 44 height 25
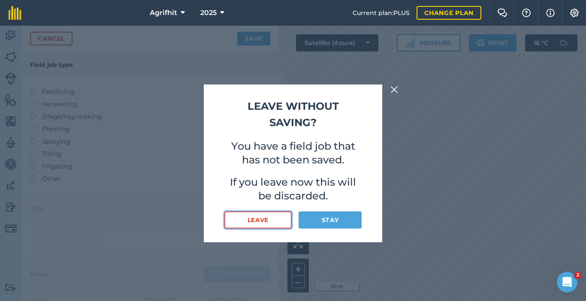
click at [265, 214] on button "Leave" at bounding box center [257, 219] width 67 height 17
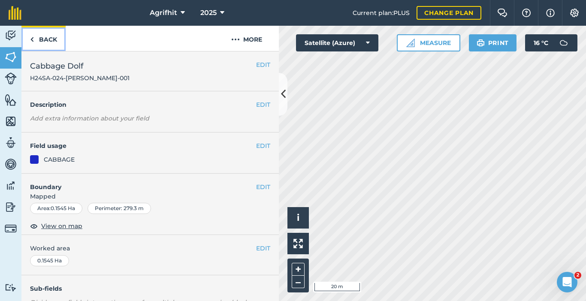
click at [36, 40] on link "Back" at bounding box center [43, 38] width 44 height 25
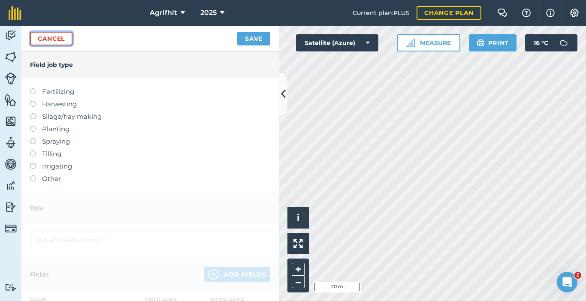
click at [58, 42] on link "Cancel" at bounding box center [51, 39] width 42 height 14
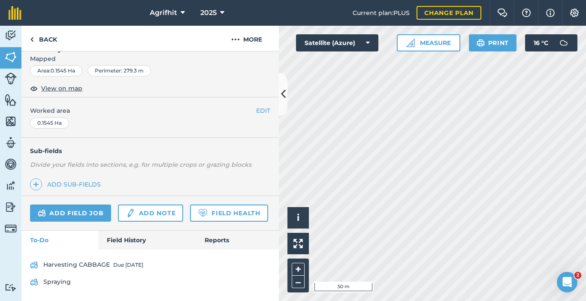
scroll to position [162, 0]
click at [70, 205] on link "Add field job" at bounding box center [70, 213] width 81 height 17
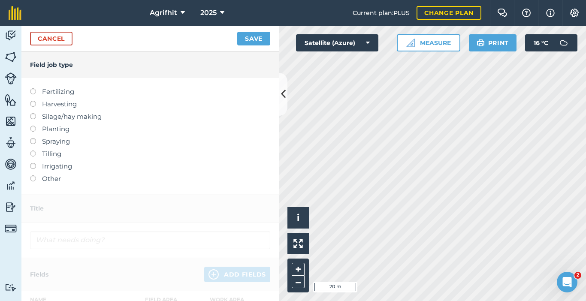
click at [32, 138] on label at bounding box center [36, 138] width 12 height 0
type input "Spraying"
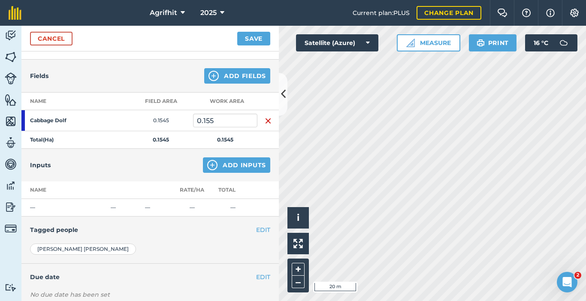
scroll to position [86, 0]
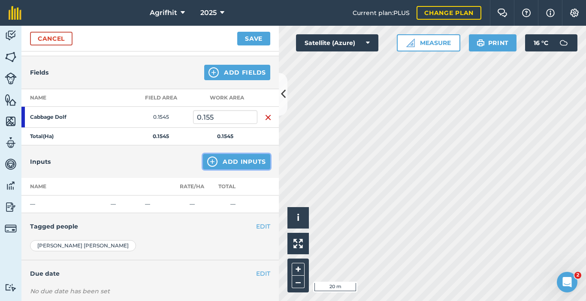
click at [241, 162] on button "Add Inputs" at bounding box center [236, 161] width 67 height 15
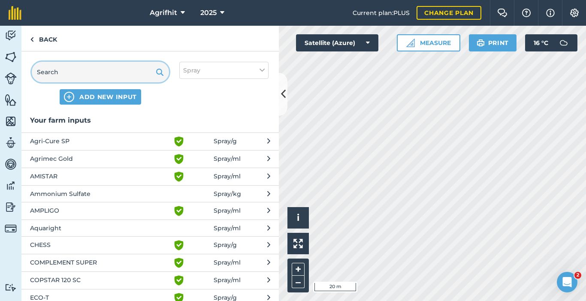
click at [97, 74] on input "text" at bounding box center [100, 72] width 137 height 21
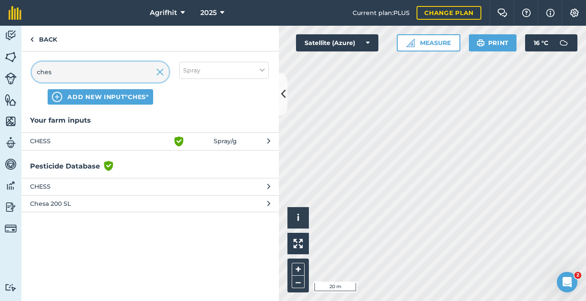
type input "ches"
click at [61, 142] on span "CHESS" at bounding box center [100, 141] width 140 height 10
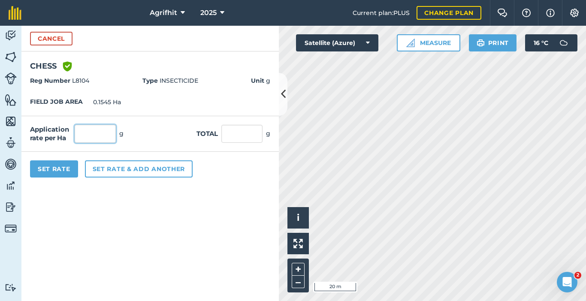
click at [101, 134] on input "text" at bounding box center [95, 134] width 41 height 18
type input "50"
click at [57, 169] on button "Set Rate" at bounding box center [54, 168] width 48 height 17
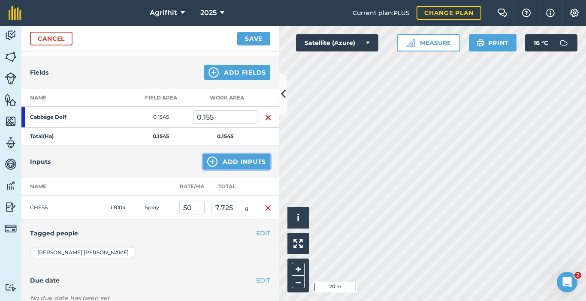
click at [225, 158] on button "Add Inputs" at bounding box center [236, 161] width 67 height 15
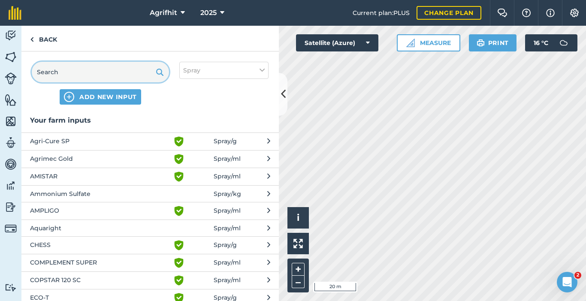
click at [127, 71] on input "text" at bounding box center [100, 72] width 137 height 21
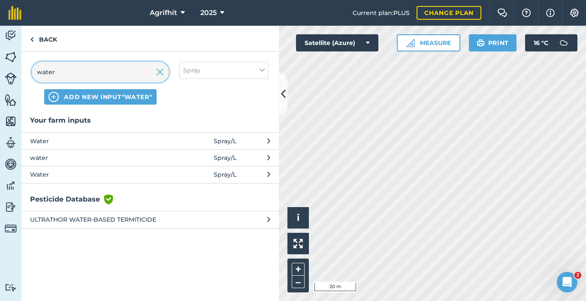
type input "water"
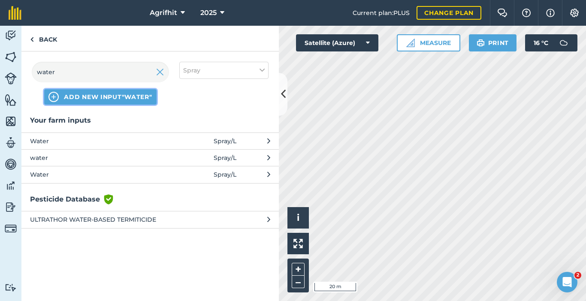
click at [133, 100] on span "ADD NEW INPUT "water"" at bounding box center [108, 97] width 88 height 9
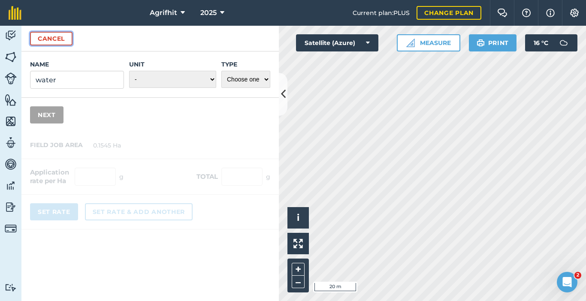
click at [51, 40] on button "Cancel" at bounding box center [51, 39] width 42 height 14
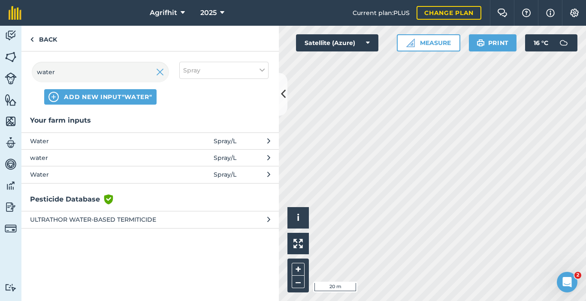
click at [81, 141] on span "Water" at bounding box center [100, 140] width 140 height 9
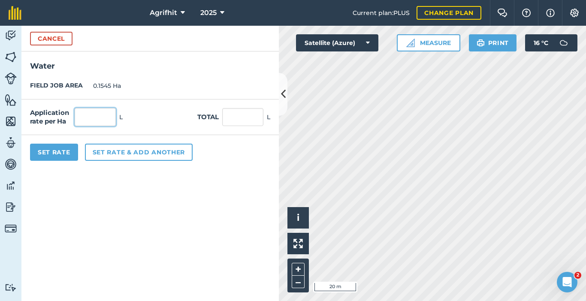
click at [102, 118] on input "text" at bounding box center [95, 117] width 41 height 18
type input "200"
type input "30.9"
click at [58, 154] on button "Set Rate" at bounding box center [54, 152] width 48 height 17
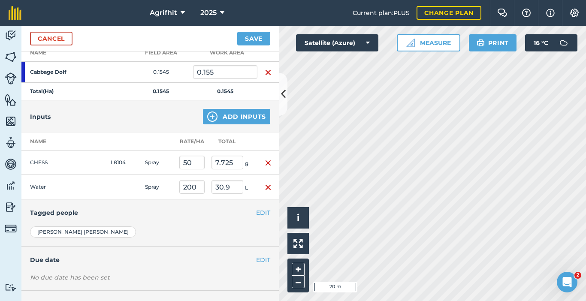
scroll to position [166, 0]
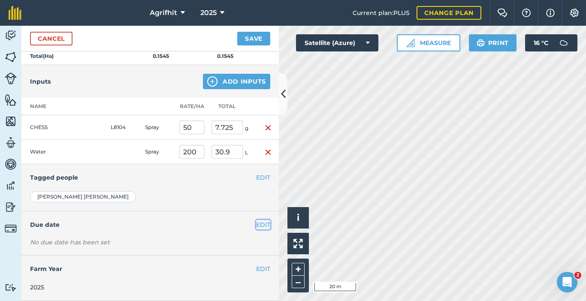
click at [258, 228] on button "EDIT" at bounding box center [263, 224] width 14 height 9
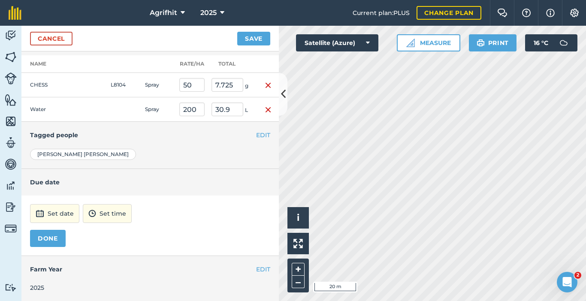
scroll to position [209, 0]
click at [58, 211] on button "Set date" at bounding box center [54, 213] width 49 height 19
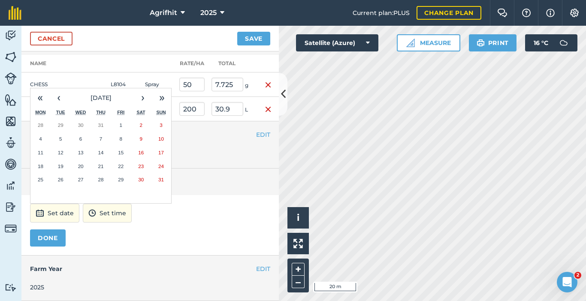
click at [101, 177] on abbr "28" at bounding box center [101, 180] width 6 height 6
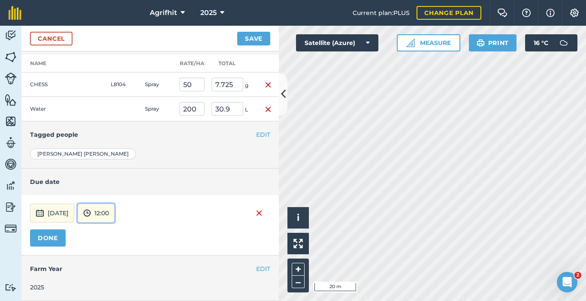
click at [91, 214] on img at bounding box center [87, 213] width 8 height 10
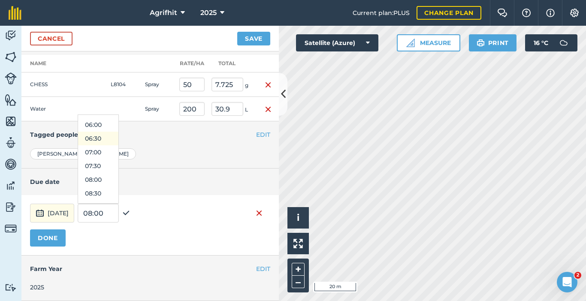
scroll to position [160, 0]
click at [118, 180] on button "08:00" at bounding box center [98, 182] width 40 height 14
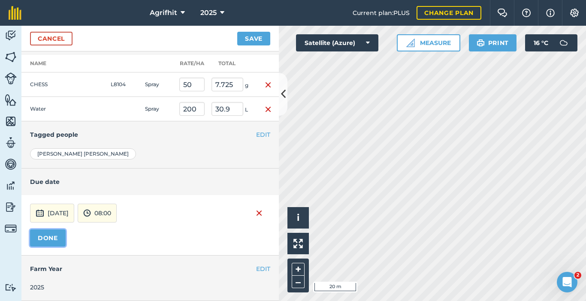
click at [47, 240] on button "DONE" at bounding box center [48, 237] width 36 height 17
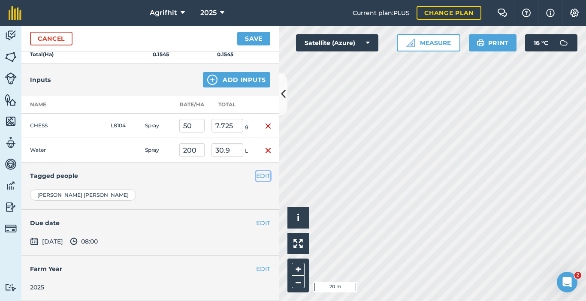
click at [256, 175] on button "EDIT" at bounding box center [263, 175] width 14 height 9
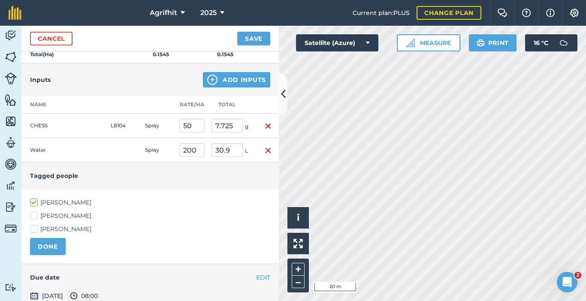
click at [34, 217] on label "[PERSON_NAME]" at bounding box center [150, 215] width 240 height 9
click at [34, 217] on input "[PERSON_NAME]" at bounding box center [33, 214] width 6 height 6
checkbox input "true"
click at [31, 227] on label "[PERSON_NAME]" at bounding box center [150, 229] width 240 height 9
click at [31, 227] on input "[PERSON_NAME]" at bounding box center [33, 228] width 6 height 6
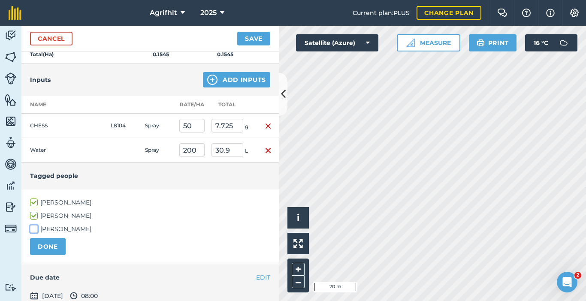
checkbox input "true"
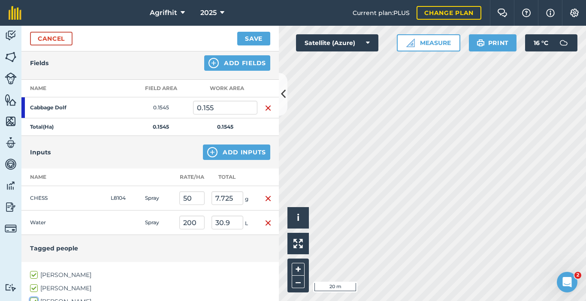
scroll to position [0, 0]
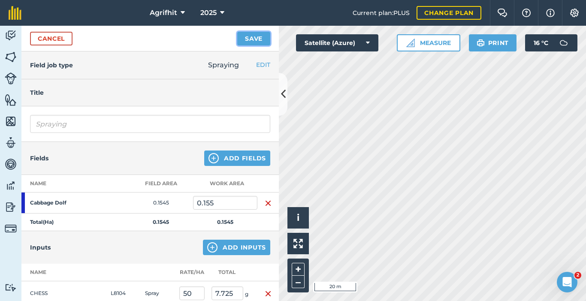
click at [260, 35] on button "Save" at bounding box center [253, 39] width 33 height 14
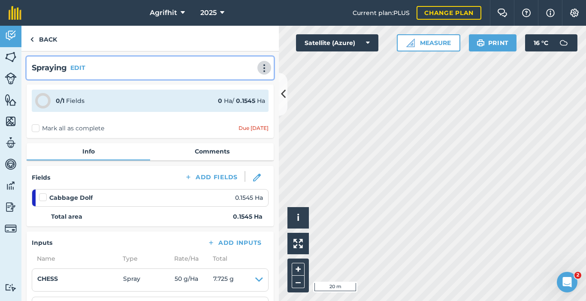
click at [259, 66] on img at bounding box center [264, 68] width 10 height 9
click at [232, 87] on link "Print" at bounding box center [246, 86] width 55 height 17
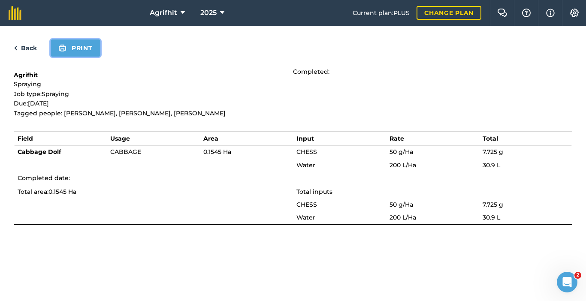
click at [71, 51] on button "Print" at bounding box center [76, 47] width 50 height 17
click at [22, 50] on link "Back" at bounding box center [25, 48] width 23 height 10
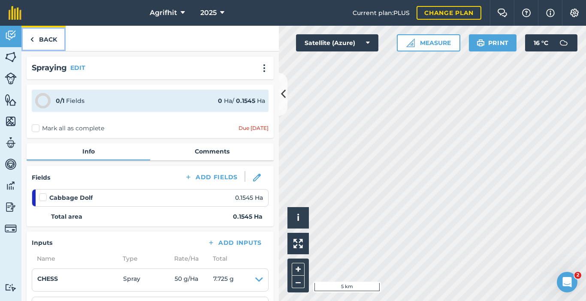
click at [47, 39] on link "Back" at bounding box center [43, 38] width 44 height 25
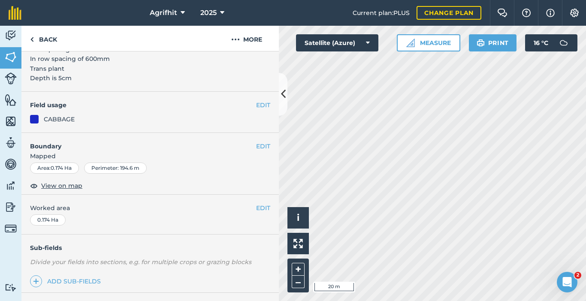
scroll to position [200, 0]
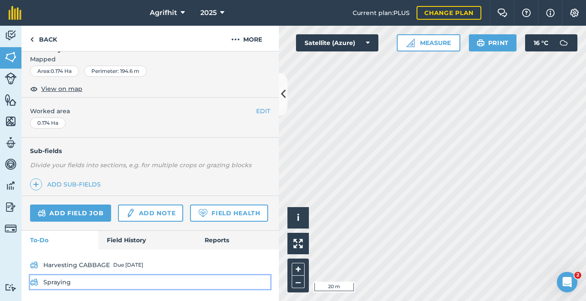
click at [50, 280] on link "Spraying" at bounding box center [150, 282] width 240 height 14
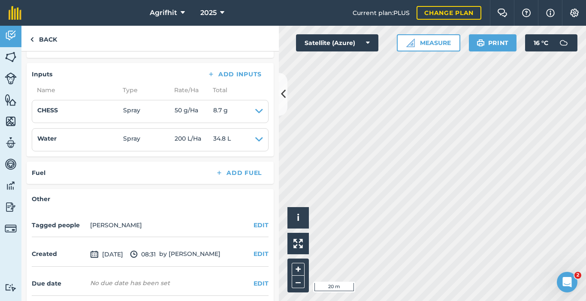
scroll to position [202, 0]
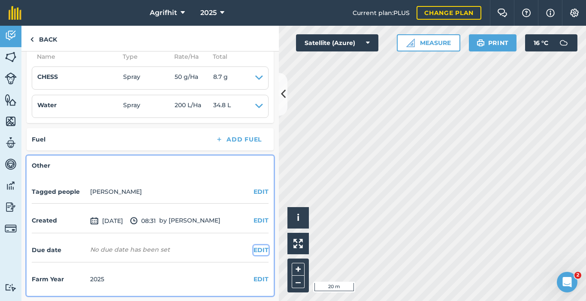
click at [253, 248] on button "EDIT" at bounding box center [260, 249] width 15 height 9
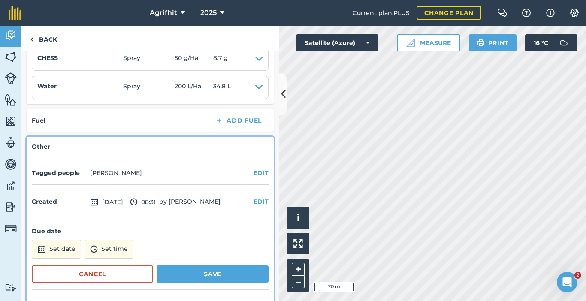
scroll to position [248, 0]
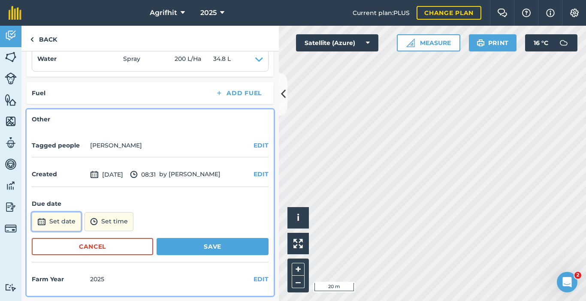
click at [63, 214] on button "Set date" at bounding box center [56, 221] width 49 height 19
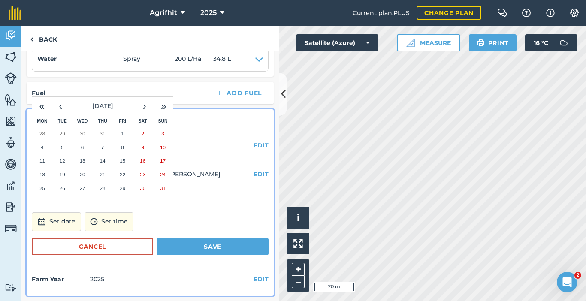
click at [103, 189] on abbr "28" at bounding box center [102, 188] width 6 height 6
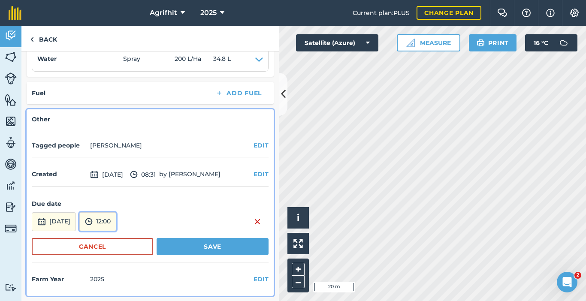
click at [116, 219] on button "12:00" at bounding box center [97, 221] width 37 height 19
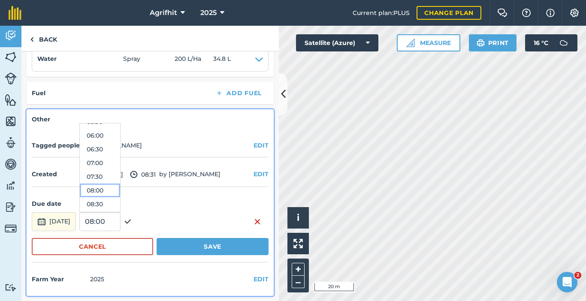
click at [120, 190] on button "08:00" at bounding box center [100, 191] width 40 height 14
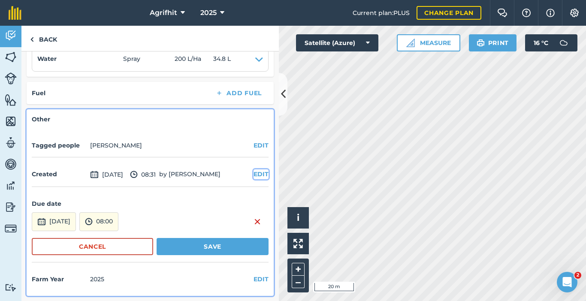
click at [254, 176] on button "EDIT" at bounding box center [260, 173] width 15 height 9
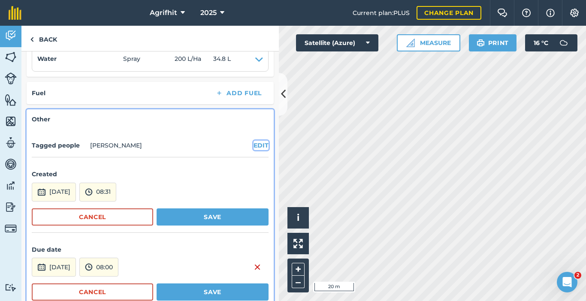
click at [253, 148] on button "EDIT" at bounding box center [260, 145] width 15 height 9
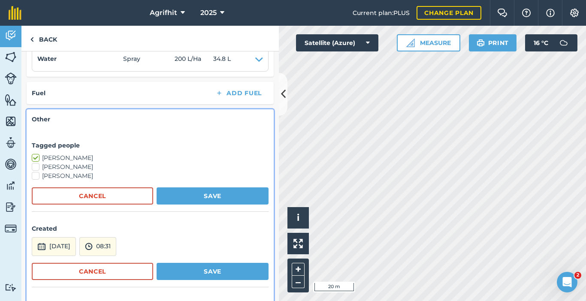
drag, startPoint x: 35, startPoint y: 175, endPoint x: 42, endPoint y: 169, distance: 9.2
click at [36, 175] on label "[PERSON_NAME]" at bounding box center [150, 176] width 237 height 9
click at [36, 175] on input "[PERSON_NAME]" at bounding box center [35, 175] width 6 height 6
checkbox input "true"
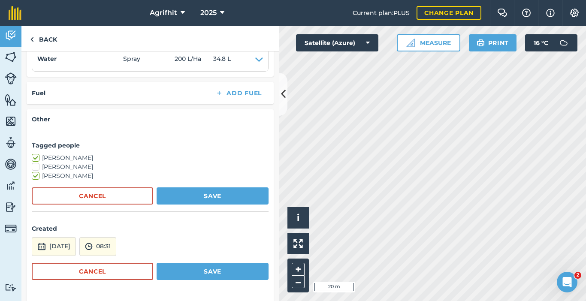
drag, startPoint x: 38, startPoint y: 166, endPoint x: 45, endPoint y: 166, distance: 7.3
click at [39, 166] on label "[PERSON_NAME]" at bounding box center [150, 167] width 237 height 9
click at [37, 166] on input "[PERSON_NAME]" at bounding box center [35, 166] width 6 height 6
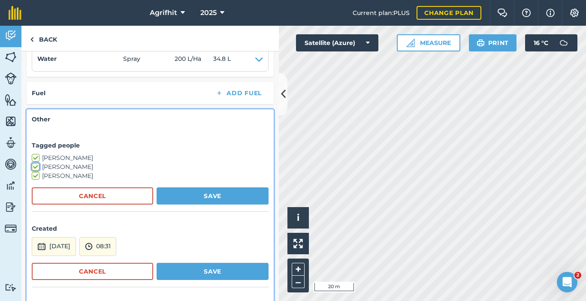
checkbox input "true"
click at [196, 203] on button "Save" at bounding box center [213, 195] width 112 height 17
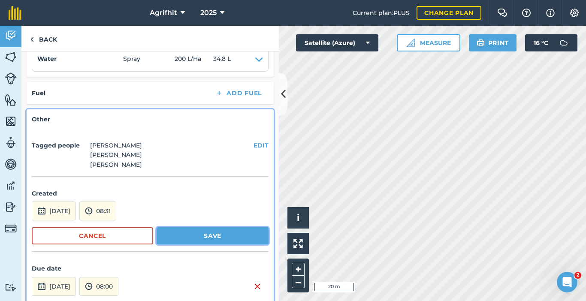
click at [210, 237] on button "Save" at bounding box center [213, 235] width 112 height 17
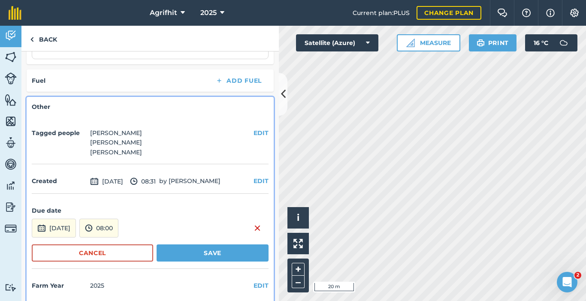
scroll to position [268, 0]
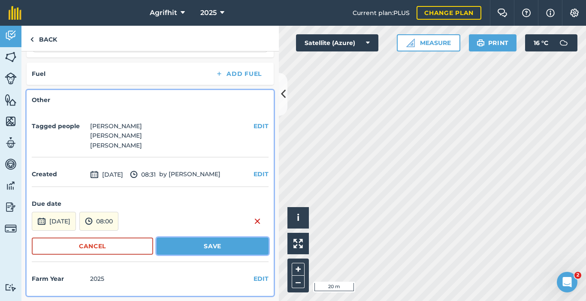
click at [222, 246] on button "Save" at bounding box center [213, 246] width 112 height 17
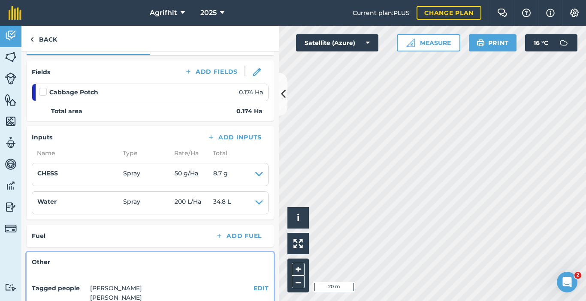
scroll to position [0, 0]
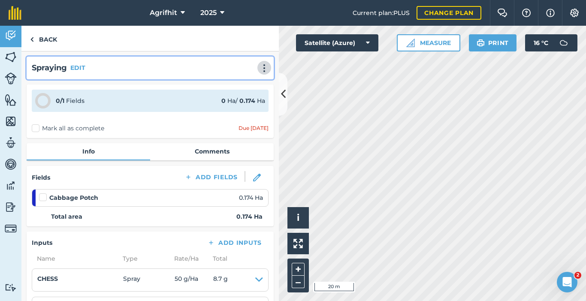
drag, startPoint x: 262, startPoint y: 69, endPoint x: 257, endPoint y: 71, distance: 4.9
click at [262, 69] on img at bounding box center [264, 68] width 10 height 9
click at [235, 84] on link "Print" at bounding box center [246, 86] width 55 height 17
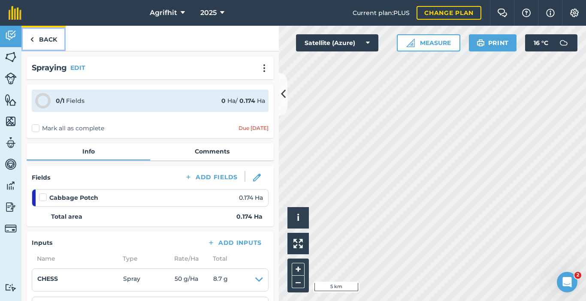
click at [38, 41] on link "Back" at bounding box center [43, 38] width 44 height 25
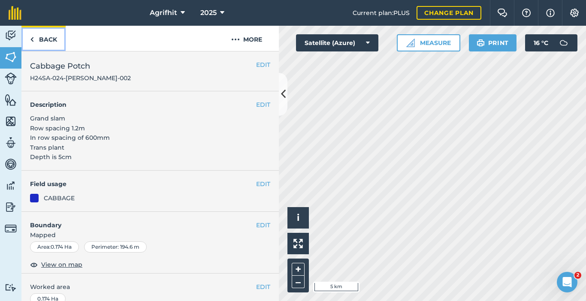
click at [47, 41] on link "Back" at bounding box center [43, 38] width 44 height 25
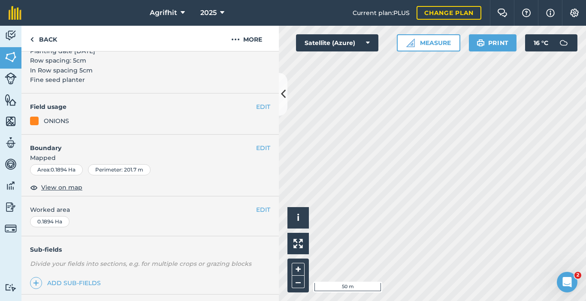
scroll to position [251, 0]
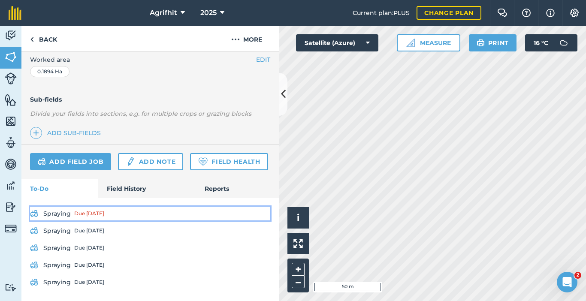
click at [59, 216] on link "Spraying Due [DATE]" at bounding box center [150, 214] width 240 height 14
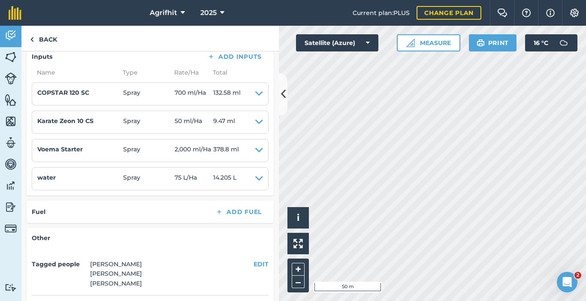
scroll to position [172, 0]
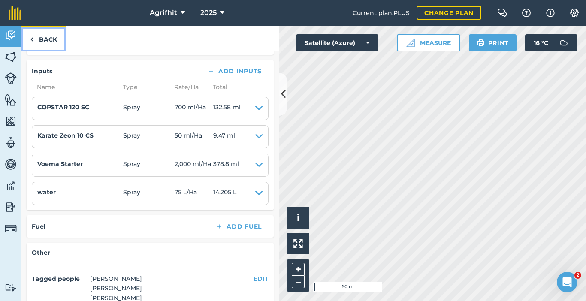
click at [48, 42] on link "Back" at bounding box center [43, 38] width 44 height 25
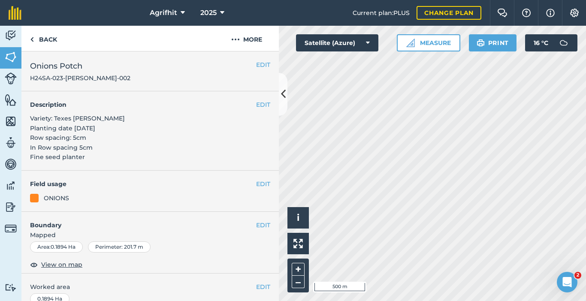
click at [350, 48] on div "Hello i © 2025 TomTom, Microsoft 500 m + – Satellite (Azure) Measure Print 16 °…" at bounding box center [432, 163] width 307 height 275
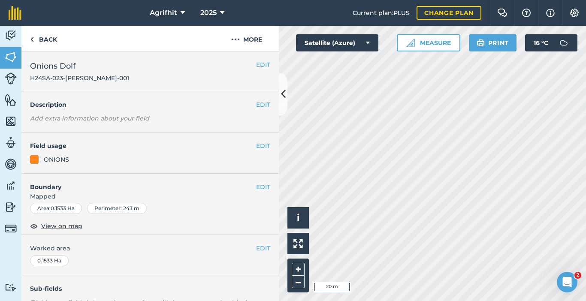
scroll to position [213, 0]
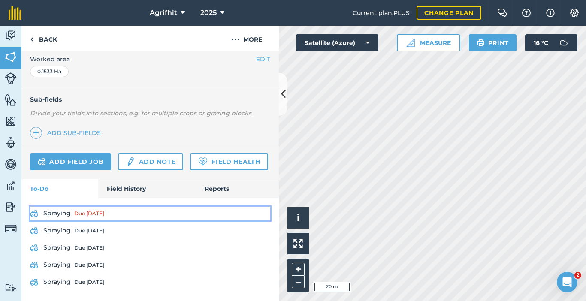
click at [63, 214] on link "Spraying Due [DATE]" at bounding box center [150, 214] width 240 height 14
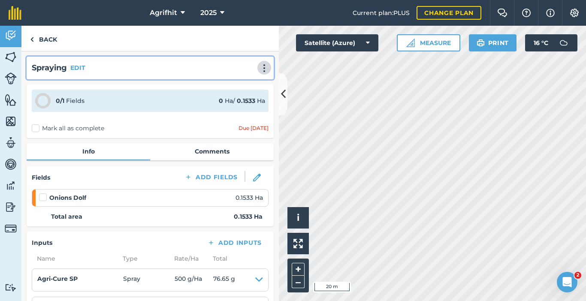
click at [263, 70] on button at bounding box center [264, 68] width 9 height 10
click at [233, 87] on link "Print" at bounding box center [246, 86] width 55 height 17
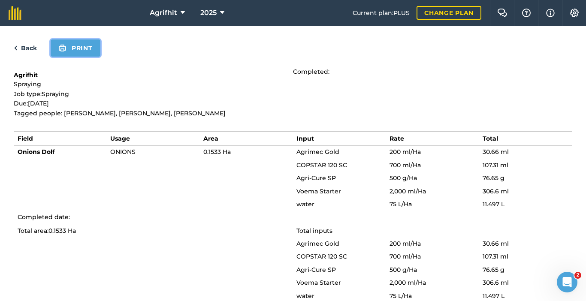
click at [85, 53] on button "Print" at bounding box center [76, 47] width 50 height 17
click at [75, 52] on button "Print" at bounding box center [76, 47] width 50 height 17
click at [18, 46] on link "Back" at bounding box center [25, 48] width 23 height 10
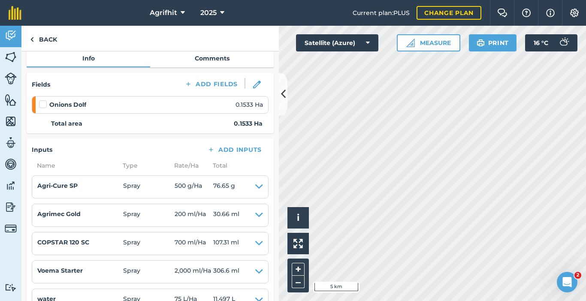
scroll to position [129, 0]
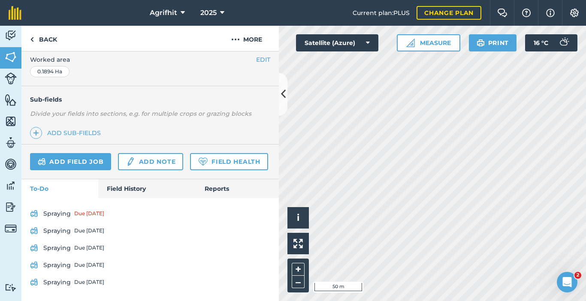
scroll to position [251, 0]
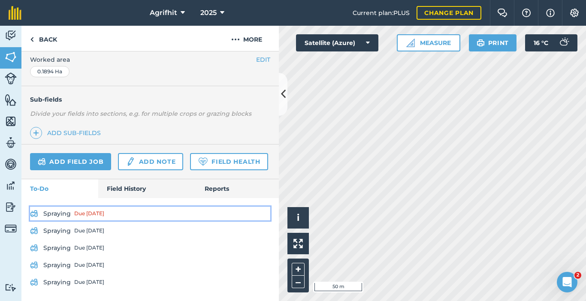
click at [90, 214] on div "Due [DATE]" at bounding box center [89, 213] width 30 height 7
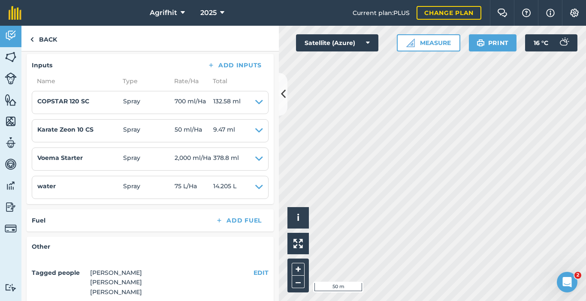
scroll to position [172, 0]
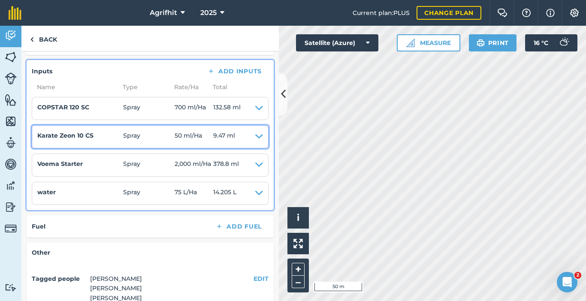
click at [255, 139] on icon at bounding box center [259, 137] width 8 height 12
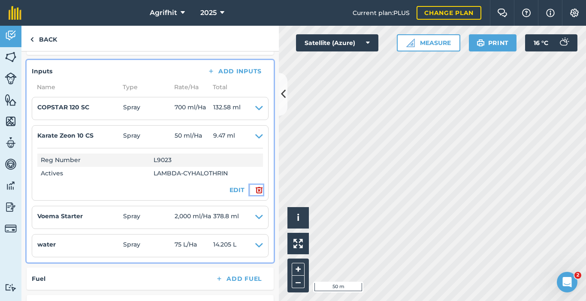
click at [255, 190] on img at bounding box center [259, 190] width 8 height 10
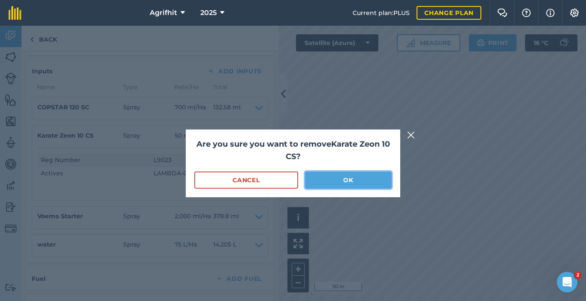
click at [332, 183] on button "OK" at bounding box center [348, 180] width 87 height 17
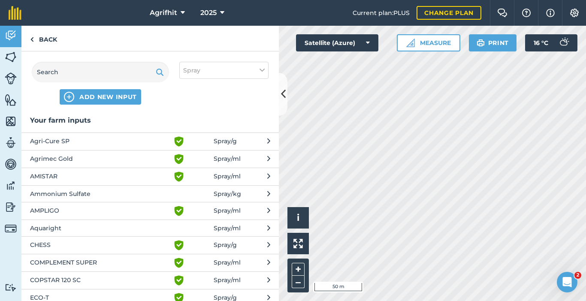
click at [78, 158] on span "Agrimec Gold" at bounding box center [100, 159] width 140 height 10
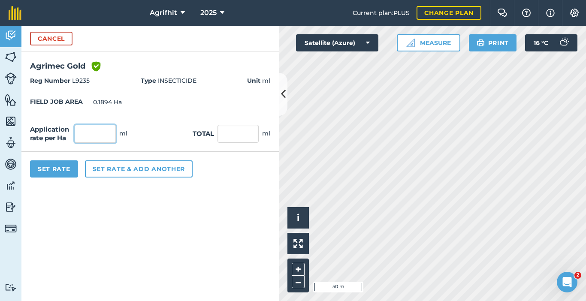
click at [109, 133] on input "text" at bounding box center [95, 134] width 41 height 18
type input "200"
type input "37.88"
click at [53, 168] on button "Set Rate" at bounding box center [54, 168] width 48 height 17
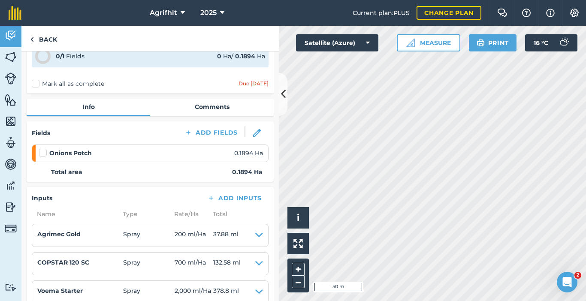
scroll to position [129, 0]
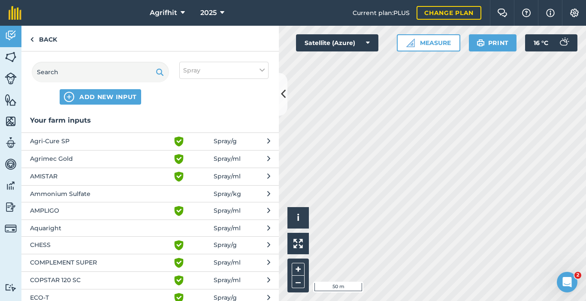
click at [67, 142] on span "Agri-Cure SP" at bounding box center [100, 141] width 140 height 10
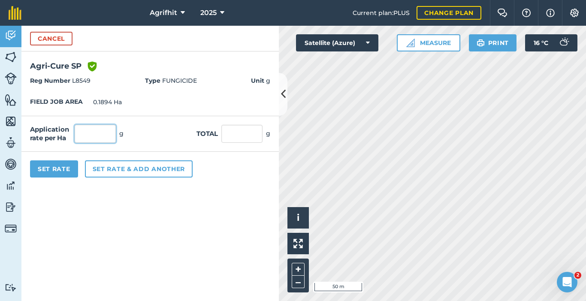
click at [84, 136] on input "text" at bounding box center [95, 134] width 41 height 18
type input "500"
type input "94.7"
click at [66, 168] on button "Set Rate" at bounding box center [54, 168] width 48 height 17
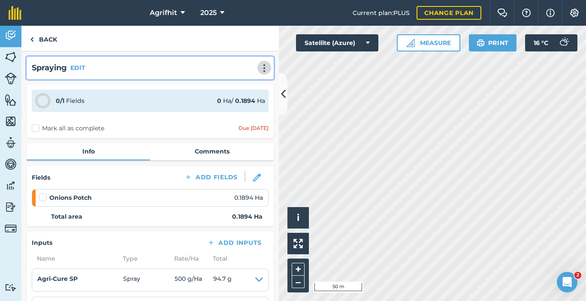
click at [259, 71] on img at bounding box center [264, 68] width 10 height 9
click at [233, 86] on link "Print" at bounding box center [246, 86] width 55 height 17
click at [259, 68] on img at bounding box center [264, 68] width 10 height 9
click at [238, 87] on link "Print" at bounding box center [246, 86] width 55 height 17
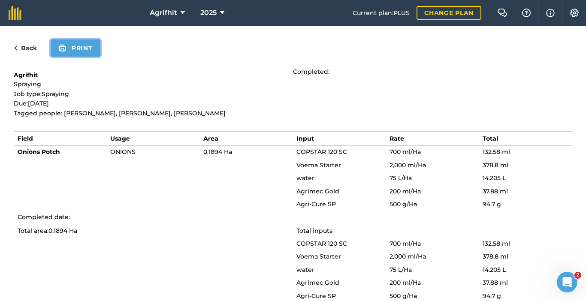
click at [89, 51] on button "Print" at bounding box center [76, 47] width 50 height 17
